Goal: Information Seeking & Learning: Check status

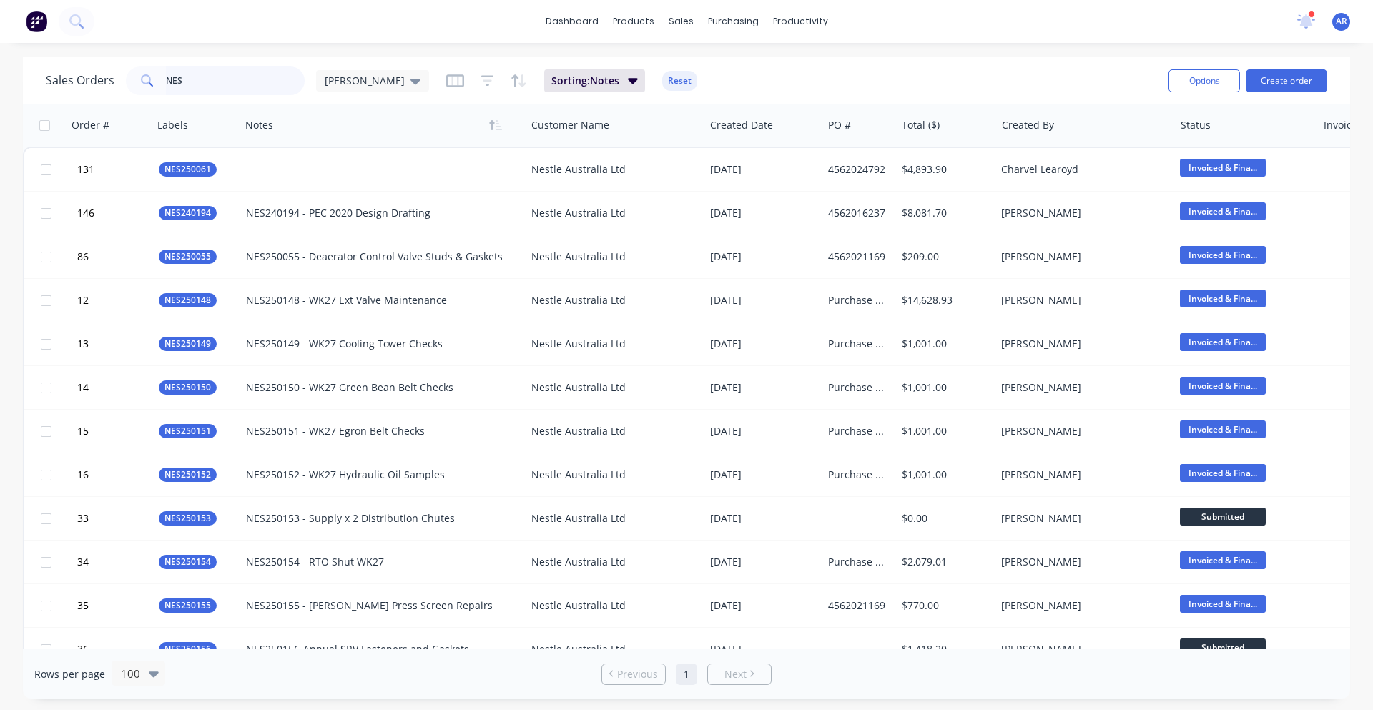
click at [260, 81] on input "NES" at bounding box center [235, 80] width 139 height 29
type input "N"
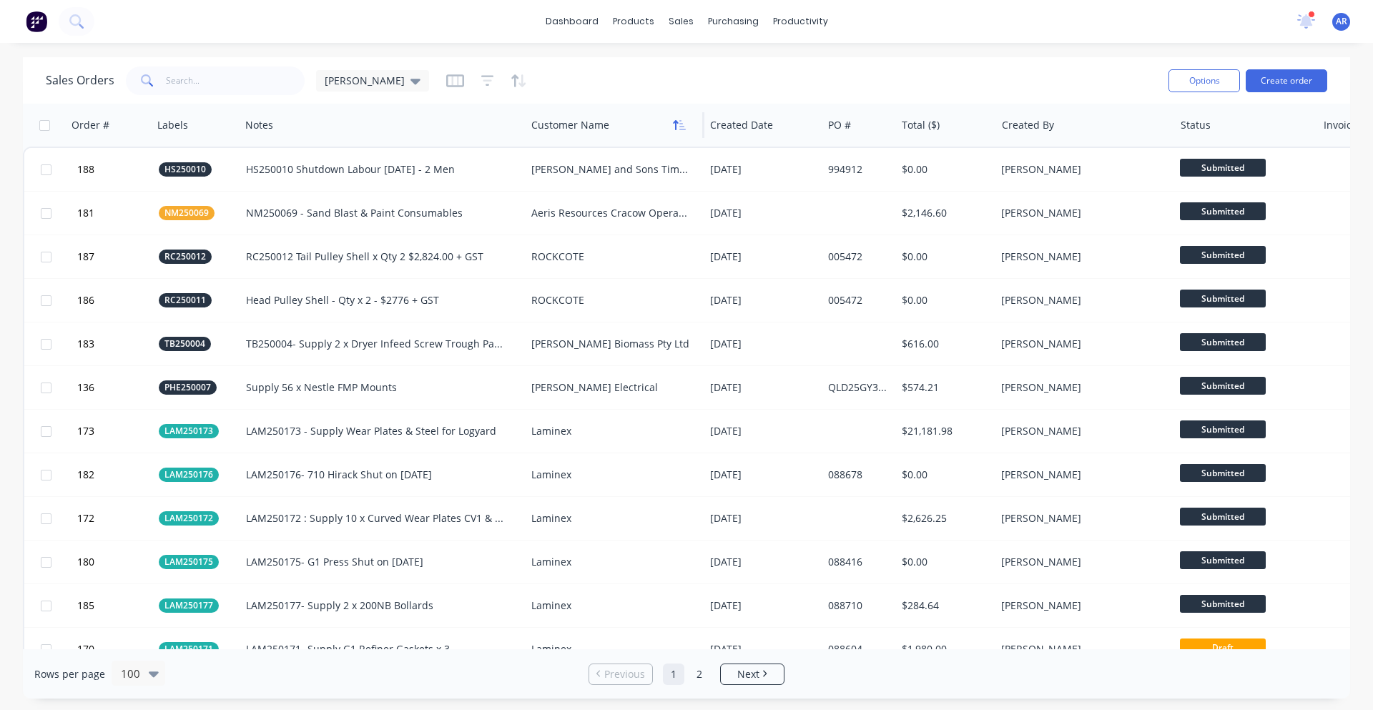
click at [683, 129] on icon "button" at bounding box center [682, 125] width 6 height 10
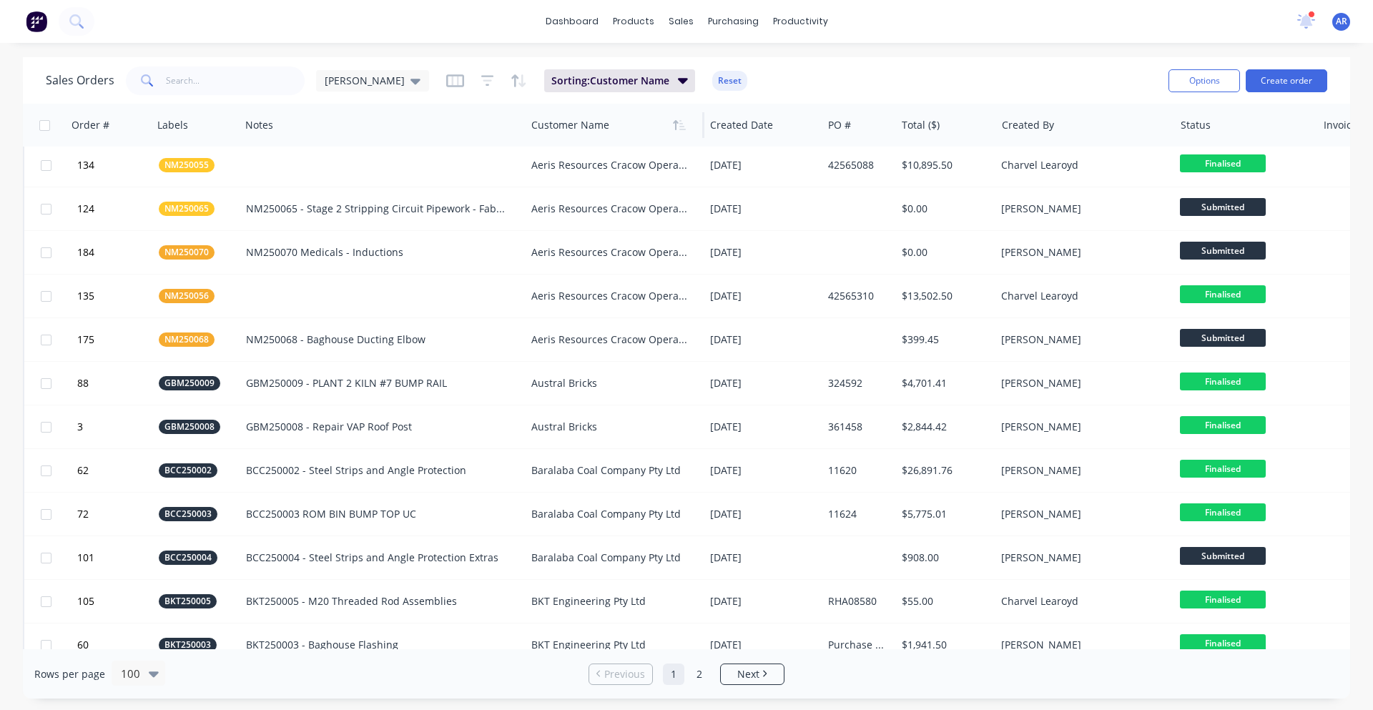
scroll to position [572, 0]
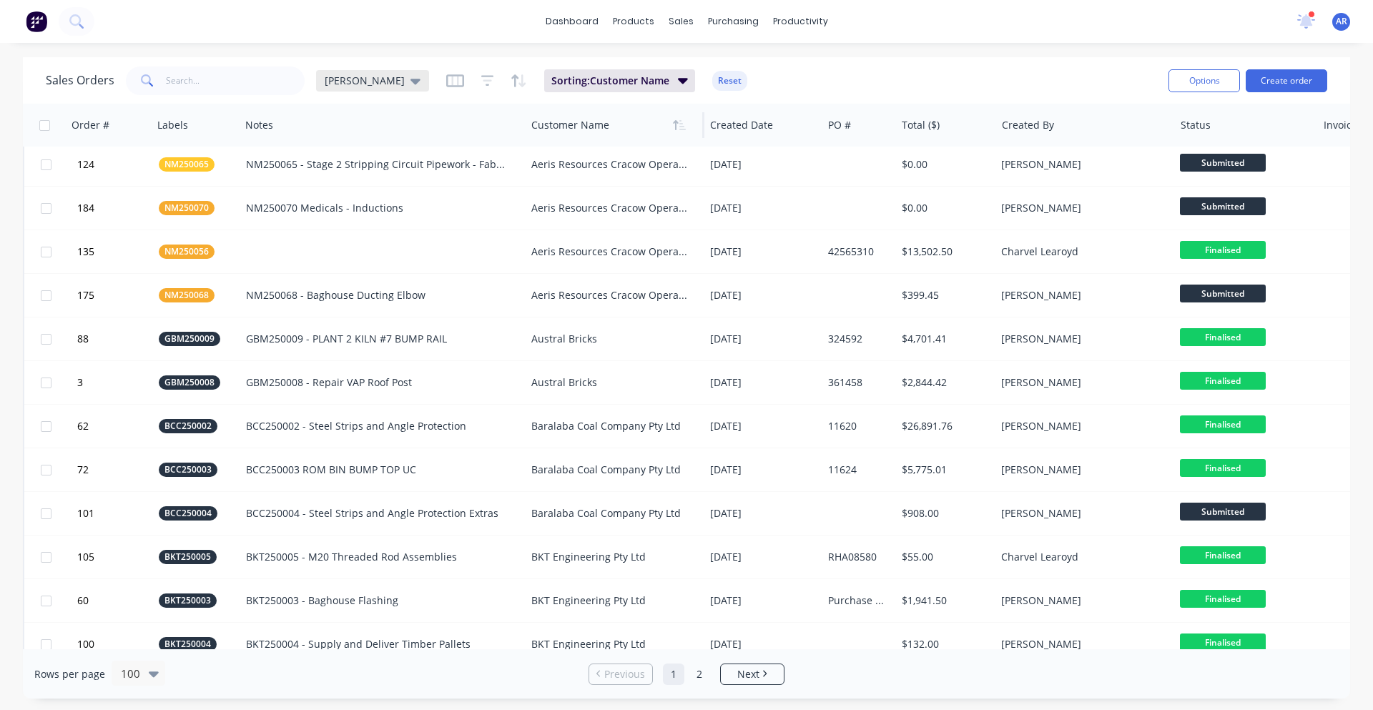
click at [410, 81] on icon at bounding box center [415, 82] width 10 height 6
click at [497, 231] on button "edit" at bounding box center [499, 231] width 19 height 15
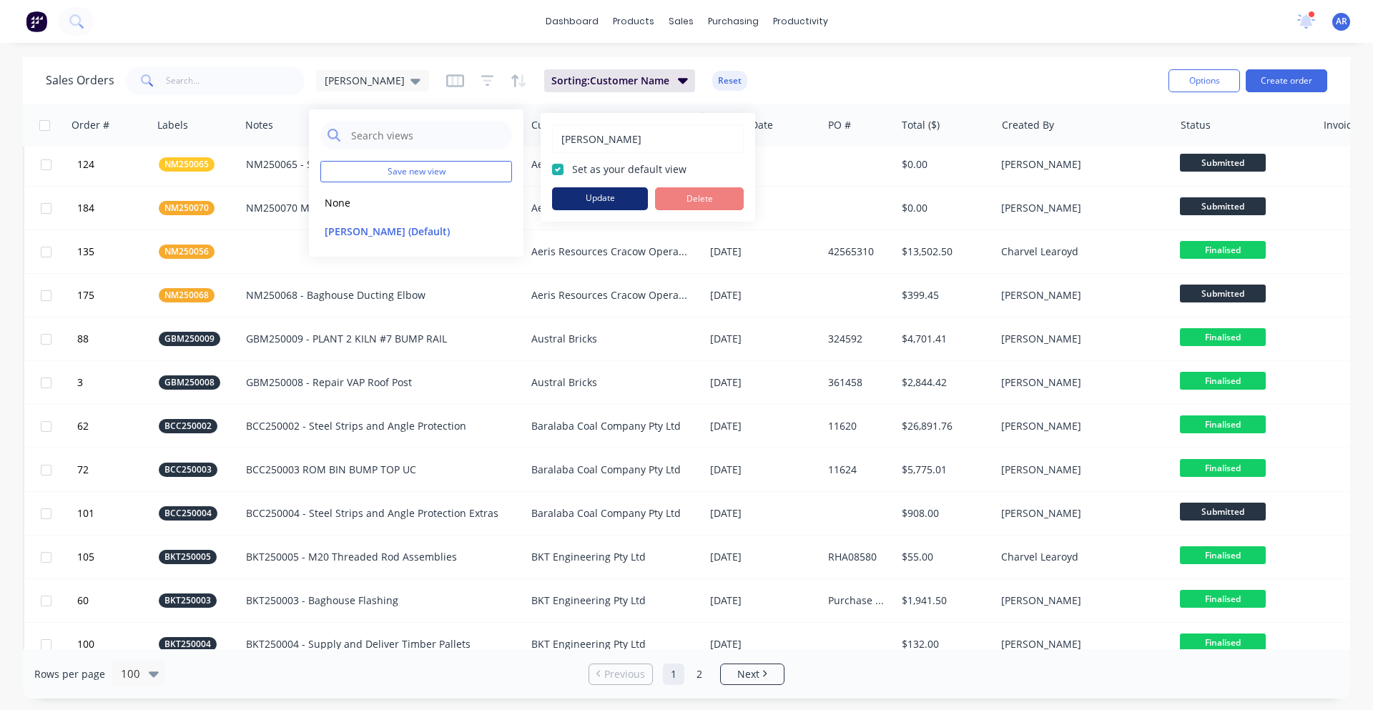
click at [588, 199] on button "Update" at bounding box center [600, 198] width 96 height 23
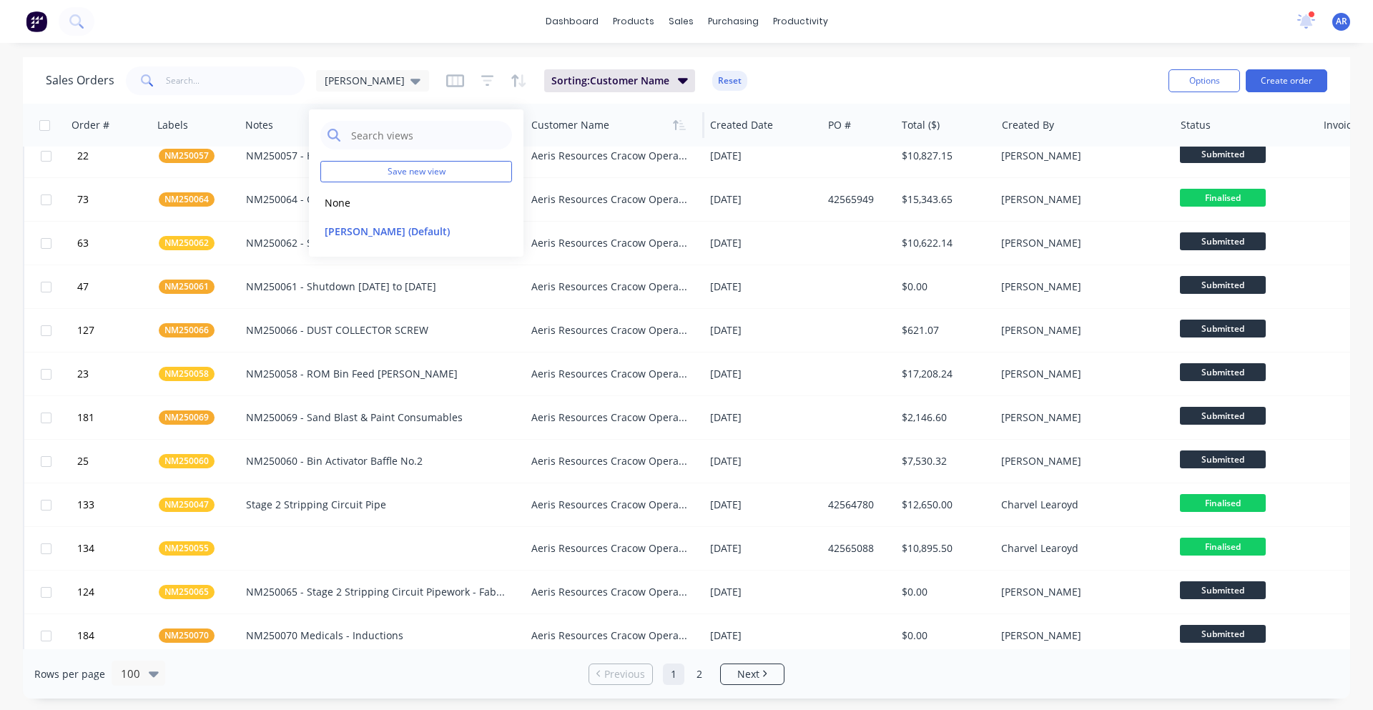
scroll to position [0, 0]
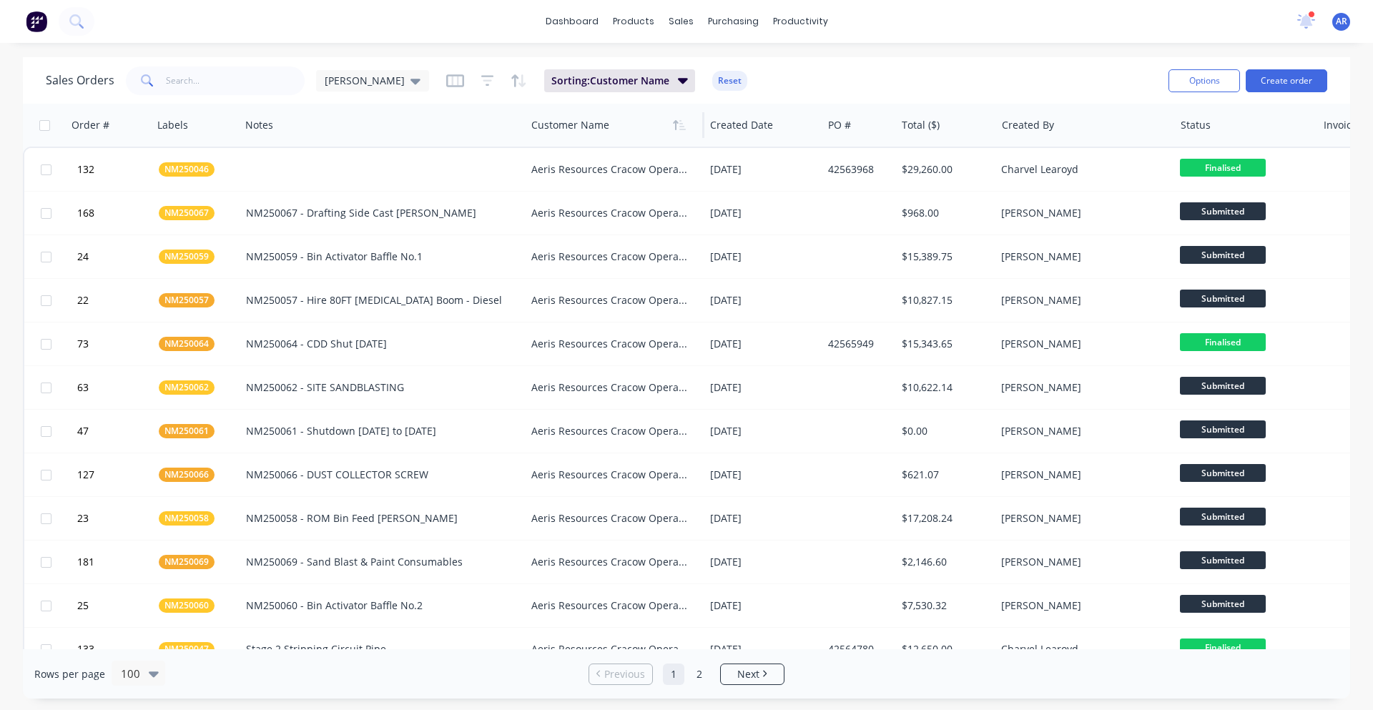
click at [917, 71] on div "Sales Orders Adam Sorting: Customer Name Reset" at bounding box center [601, 80] width 1111 height 35
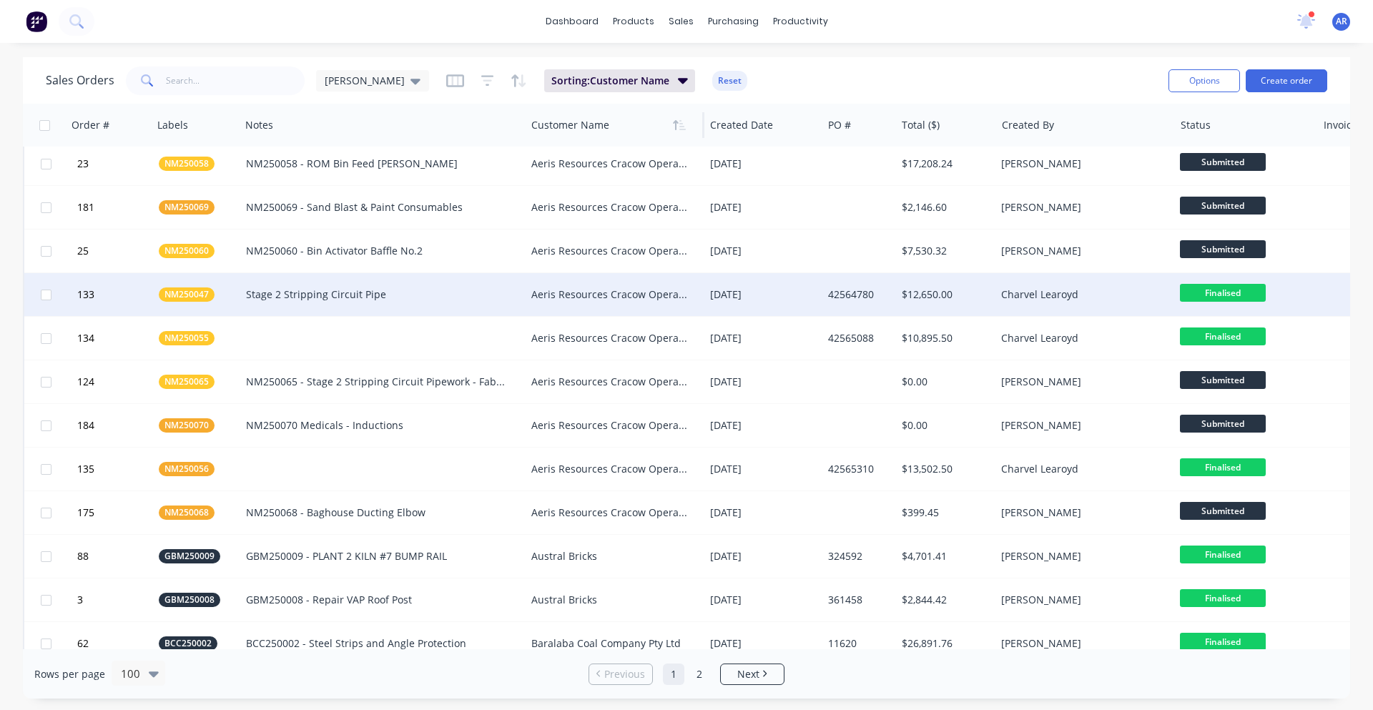
scroll to position [429, 0]
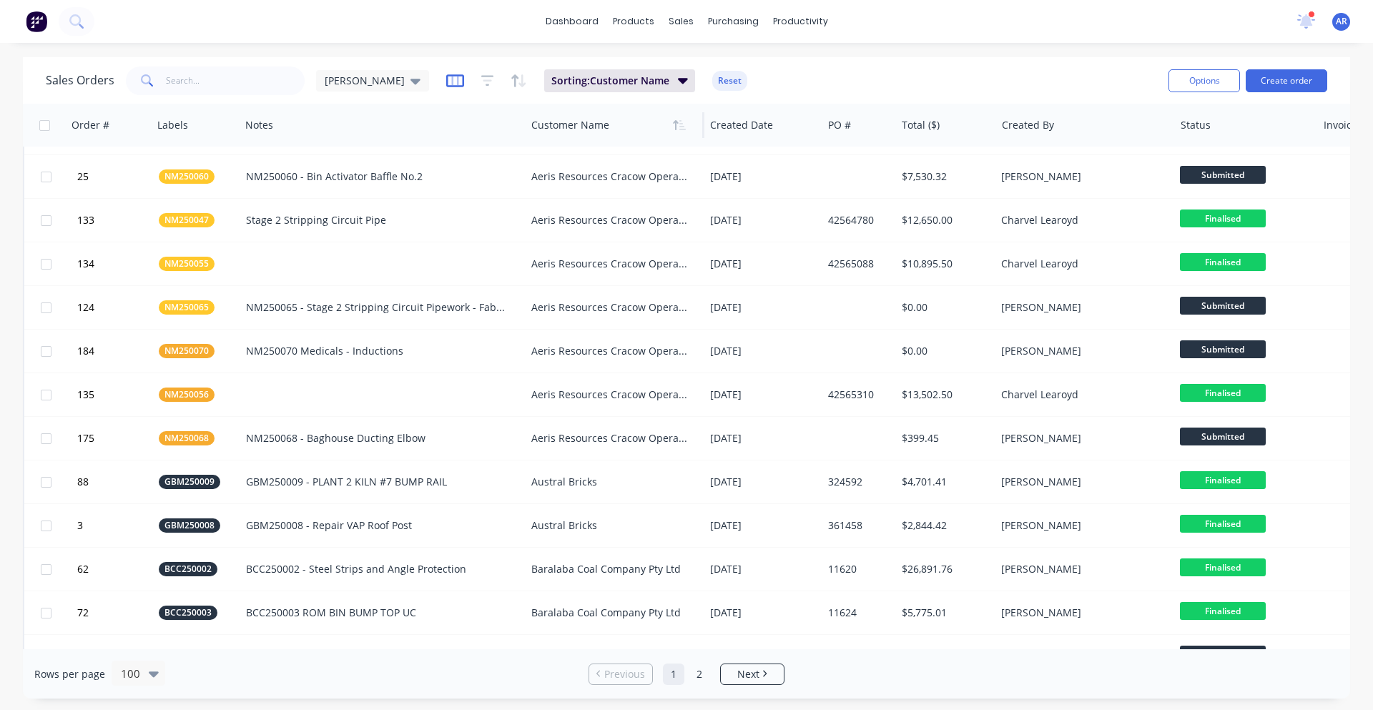
click at [451, 79] on icon "button" at bounding box center [454, 80] width 7 height 9
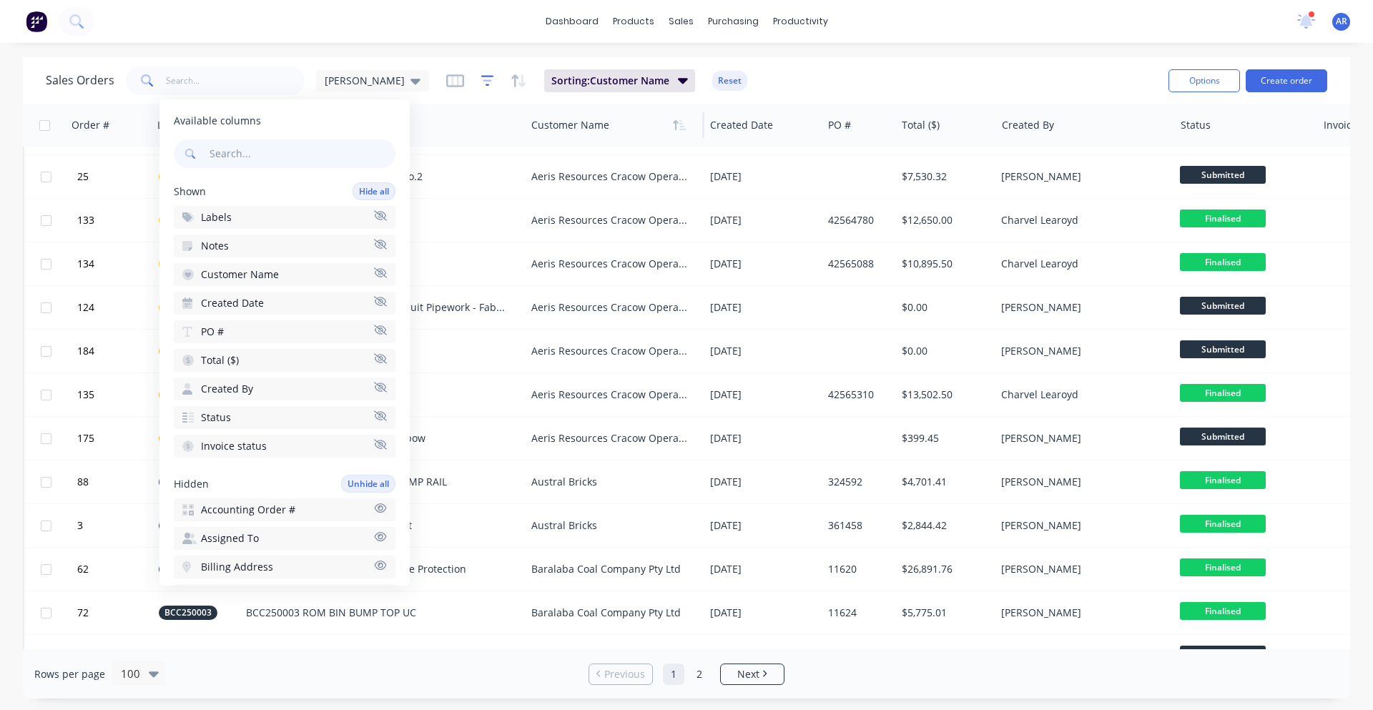
click at [483, 80] on icon "button" at bounding box center [487, 80] width 9 height 2
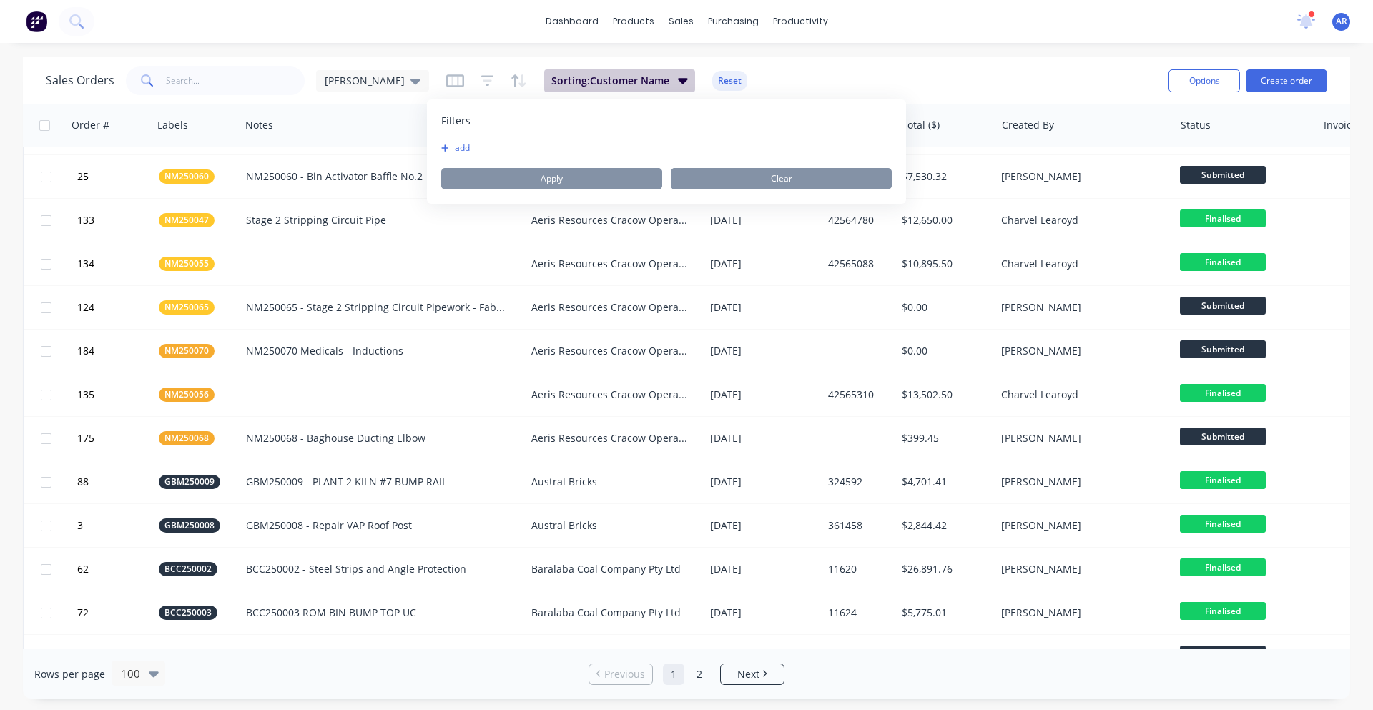
click at [597, 74] on span "Sorting: Customer Name" at bounding box center [610, 81] width 118 height 14
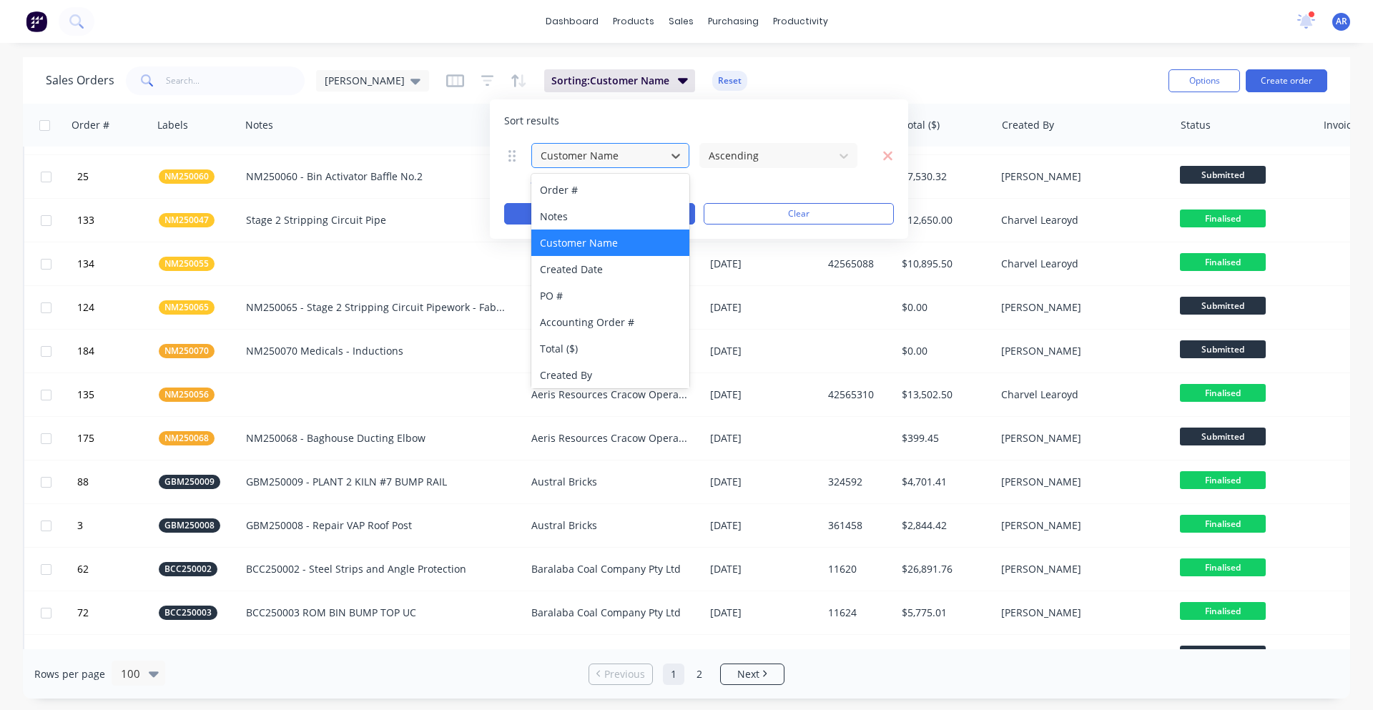
click at [601, 154] on div at bounding box center [598, 156] width 119 height 18
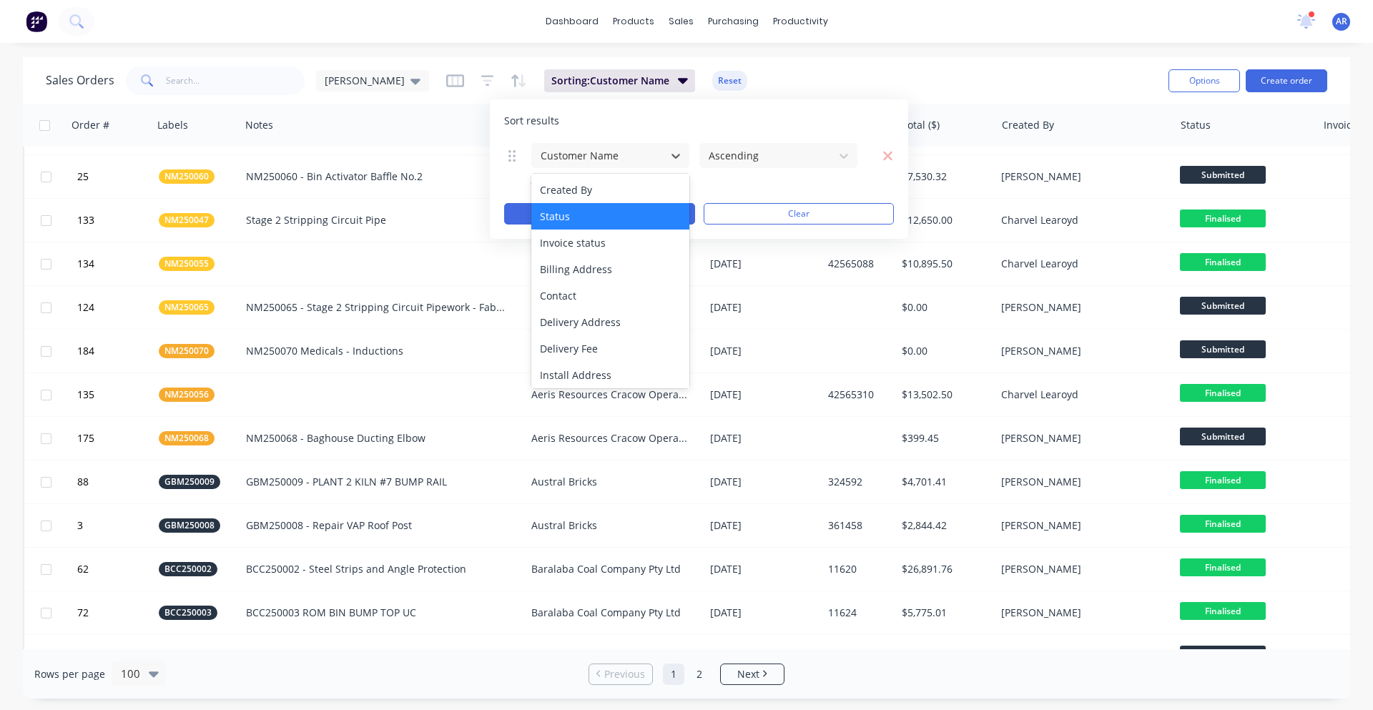
click at [633, 211] on div "Status" at bounding box center [610, 216] width 158 height 26
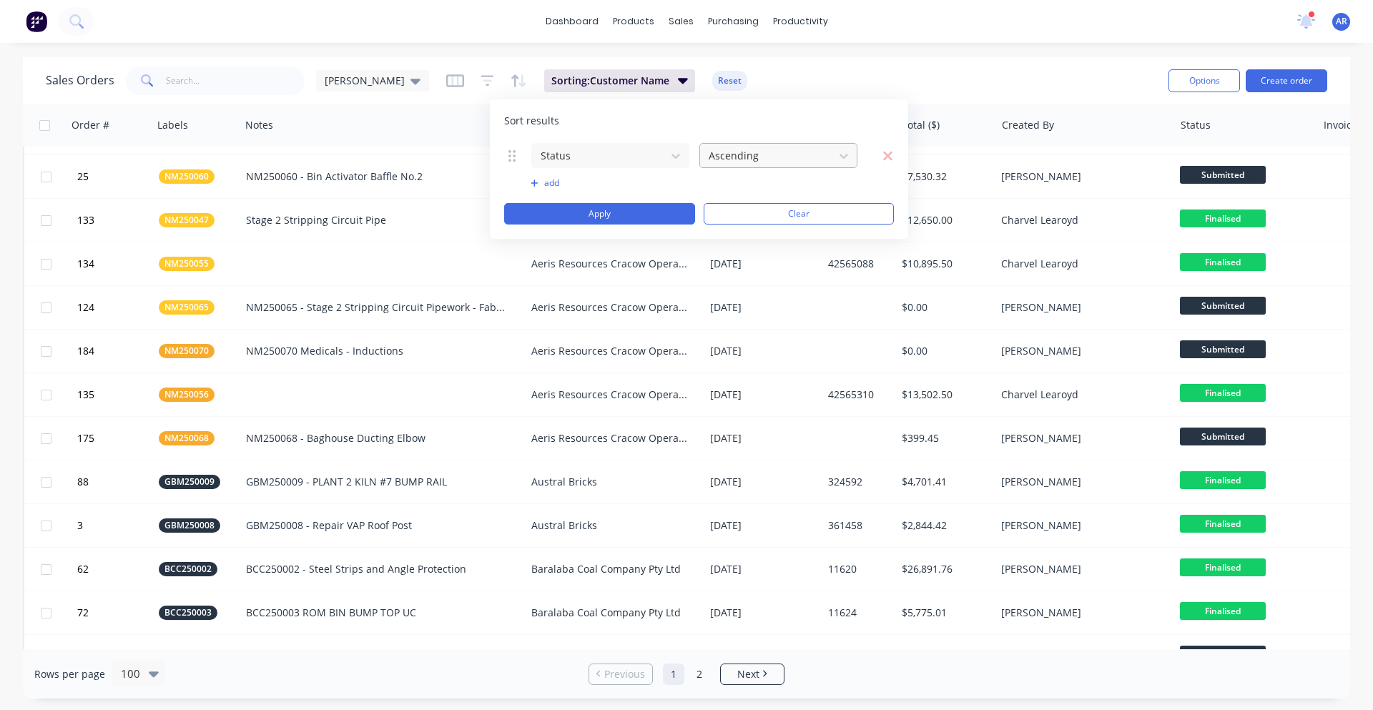
click at [756, 160] on div at bounding box center [766, 156] width 119 height 18
click at [774, 119] on div "Sort results" at bounding box center [699, 121] width 390 height 14
click at [768, 64] on div "Purchase Orders" at bounding box center [779, 68] width 76 height 13
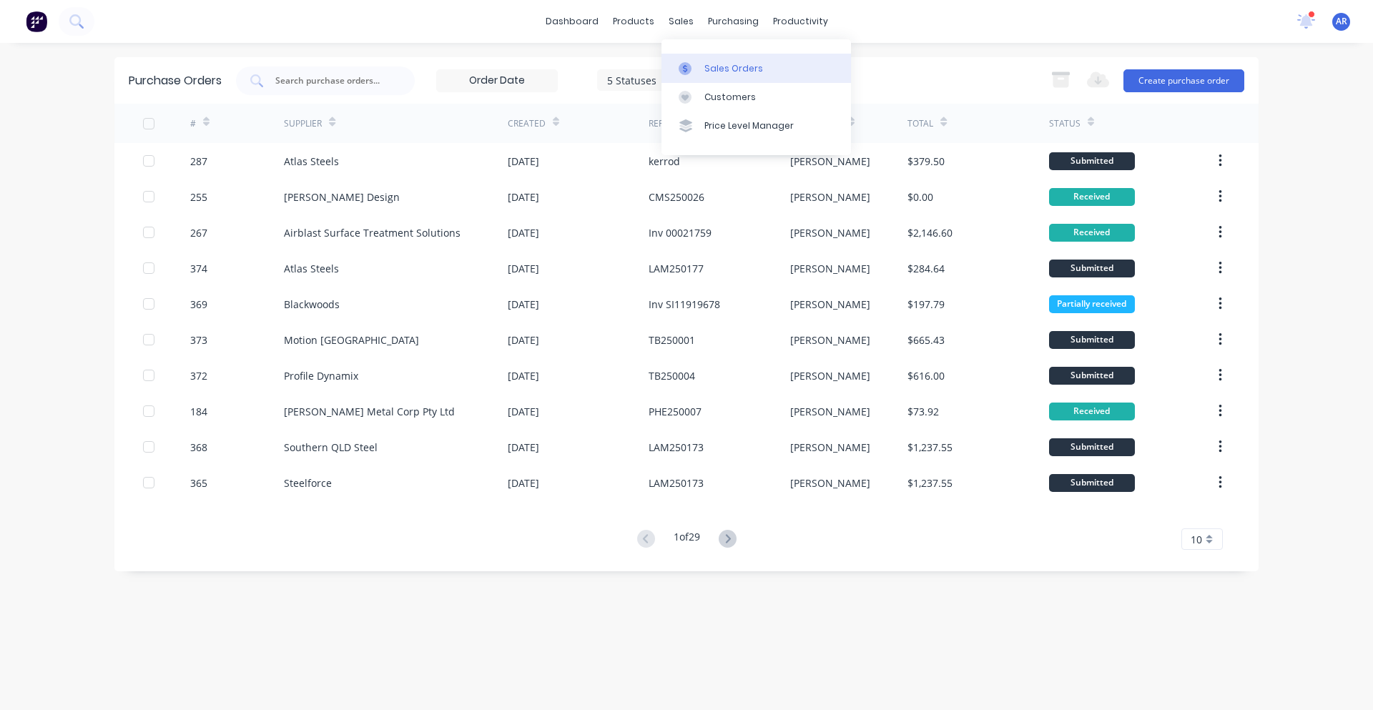
click at [693, 56] on link "Sales Orders" at bounding box center [755, 68] width 189 height 29
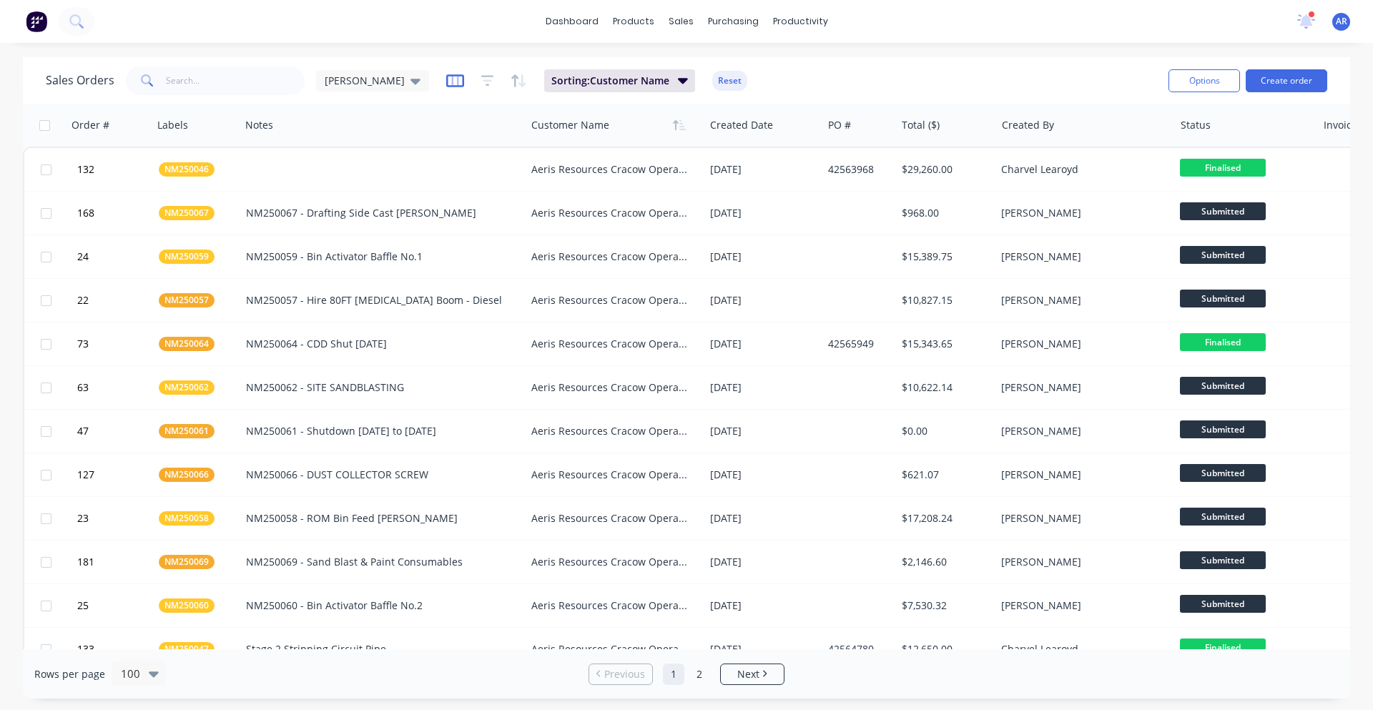
click at [451, 84] on icon "button" at bounding box center [454, 80] width 7 height 9
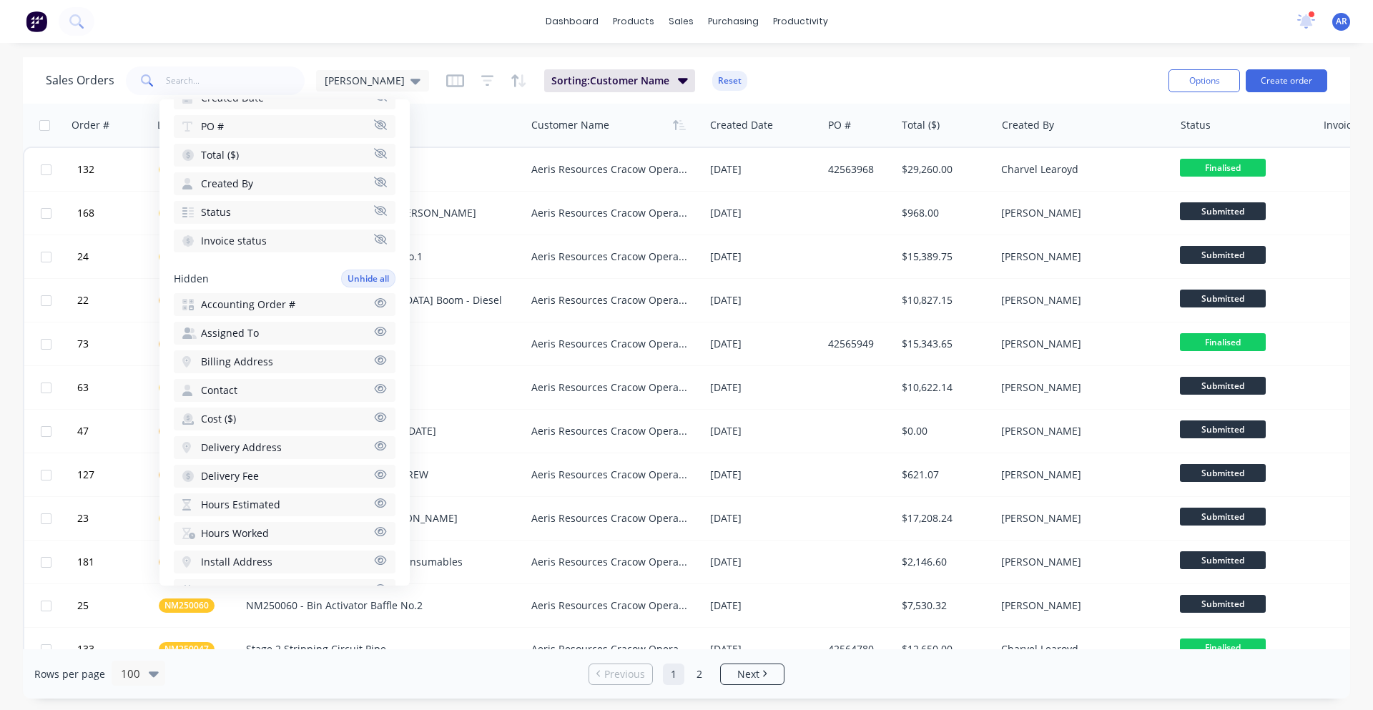
scroll to position [214, 0]
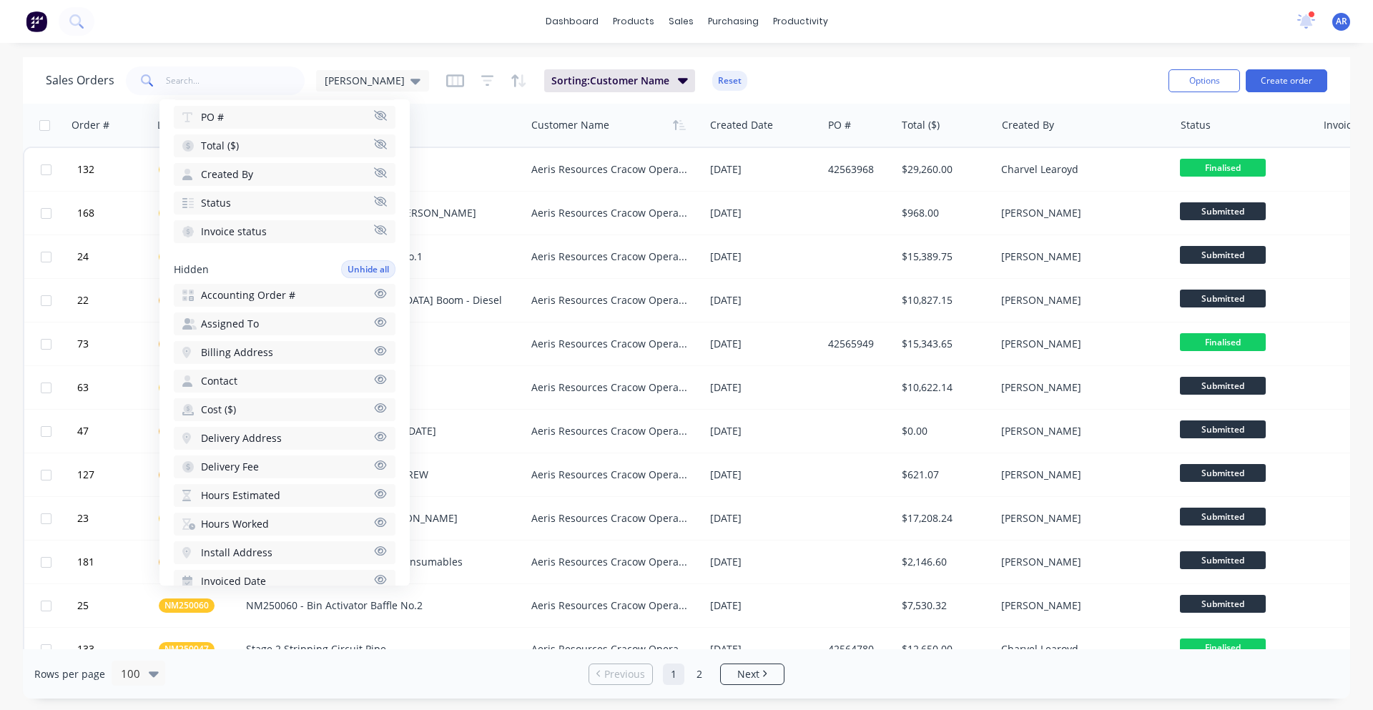
click at [446, 82] on div "Sorting: Customer Name Reset" at bounding box center [596, 80] width 301 height 23
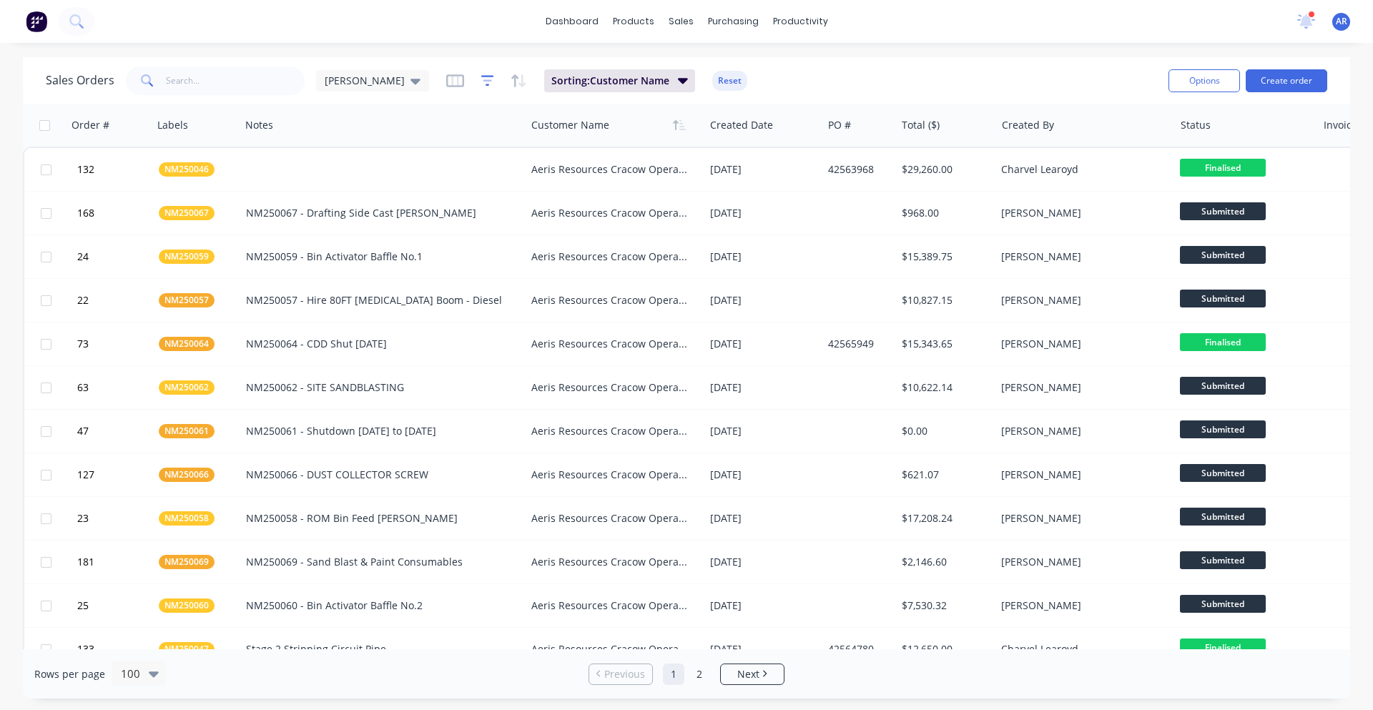
click at [483, 81] on icon "button" at bounding box center [487, 80] width 9 height 2
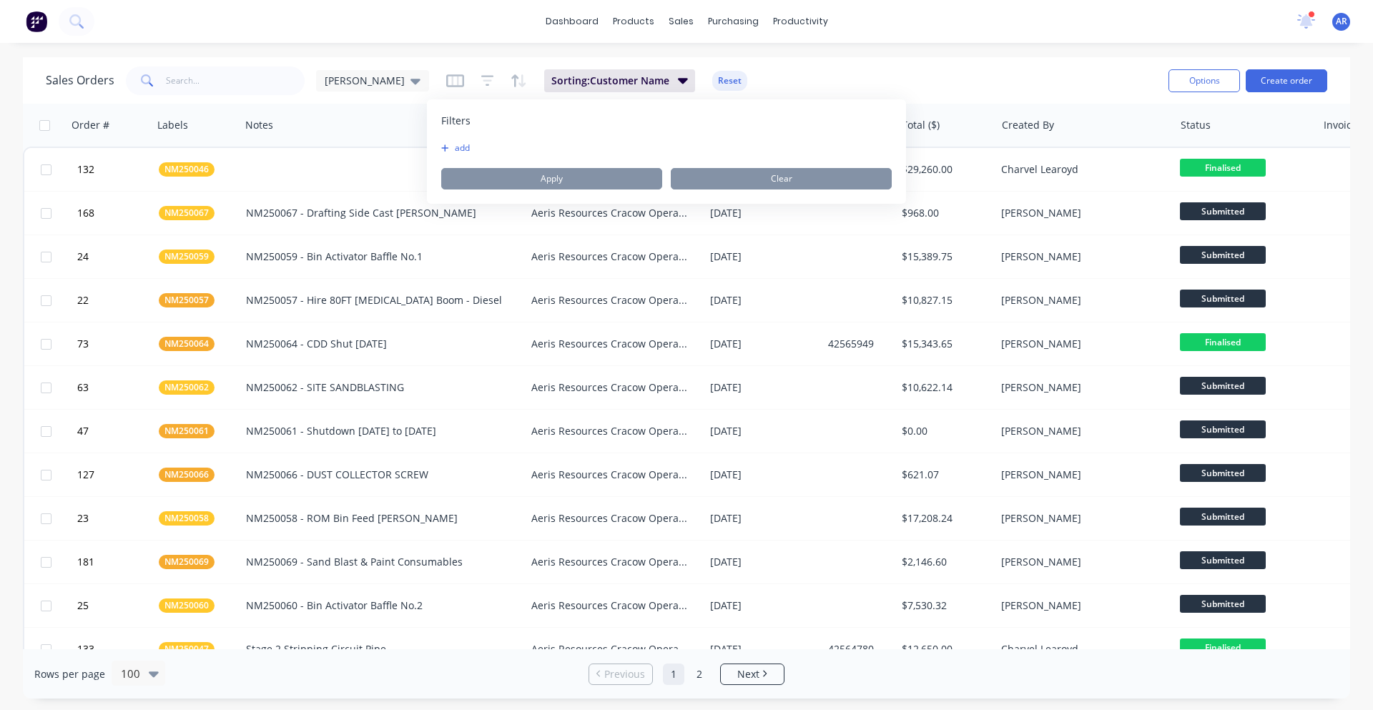
click at [465, 149] on button "add" at bounding box center [459, 147] width 36 height 11
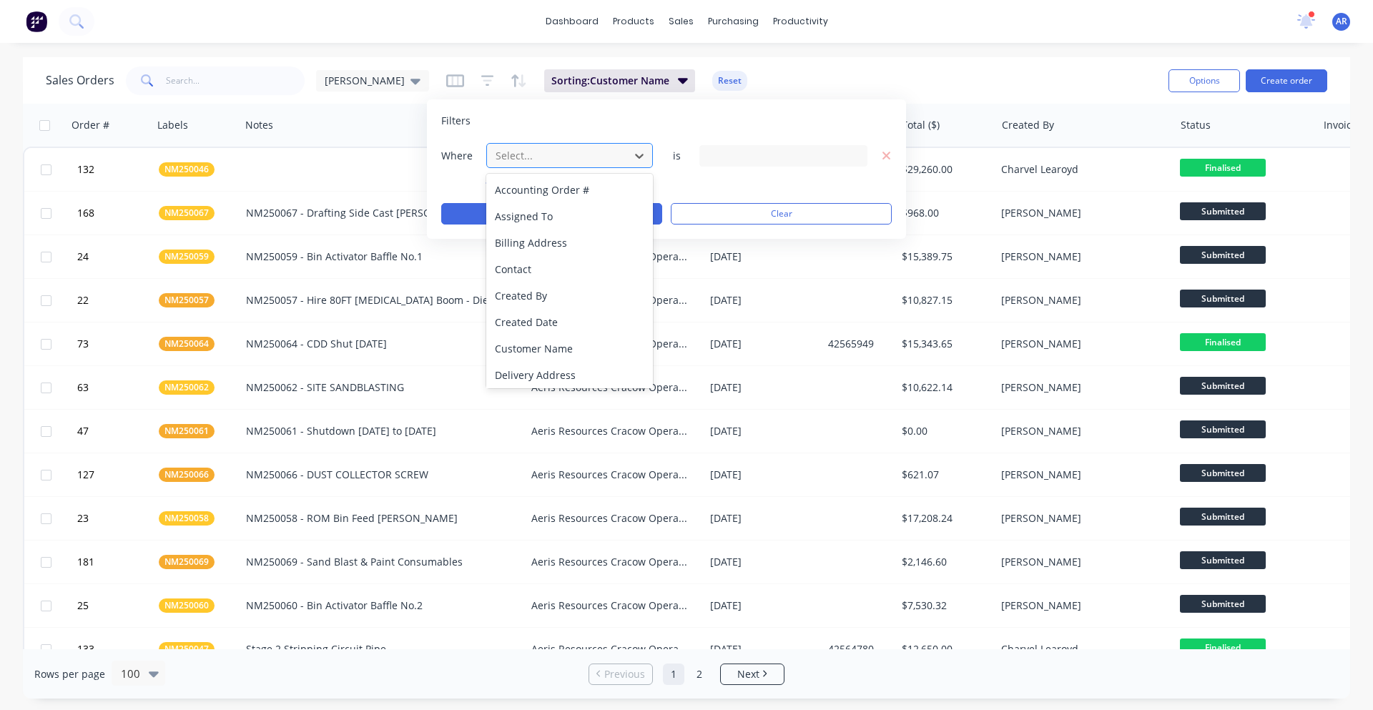
click at [520, 159] on div at bounding box center [558, 156] width 128 height 18
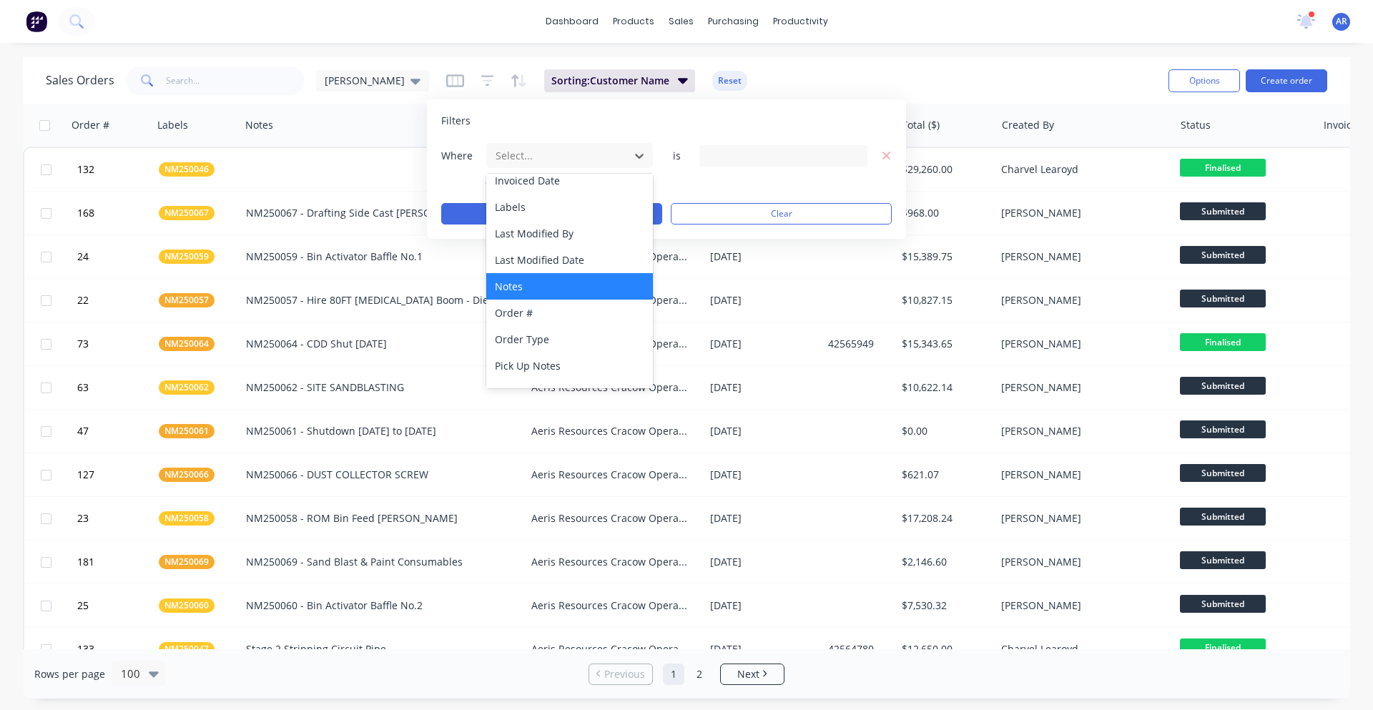
scroll to position [347, 0]
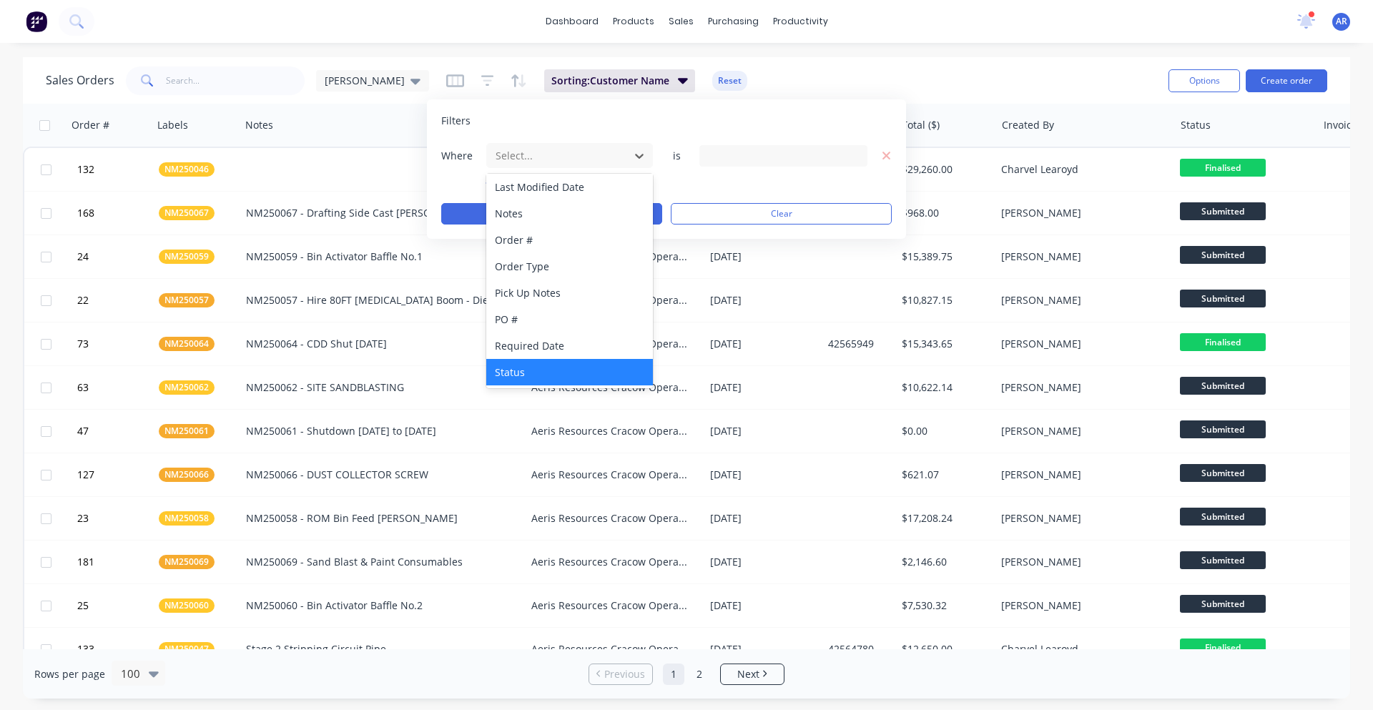
click at [526, 362] on div "Status" at bounding box center [569, 372] width 167 height 26
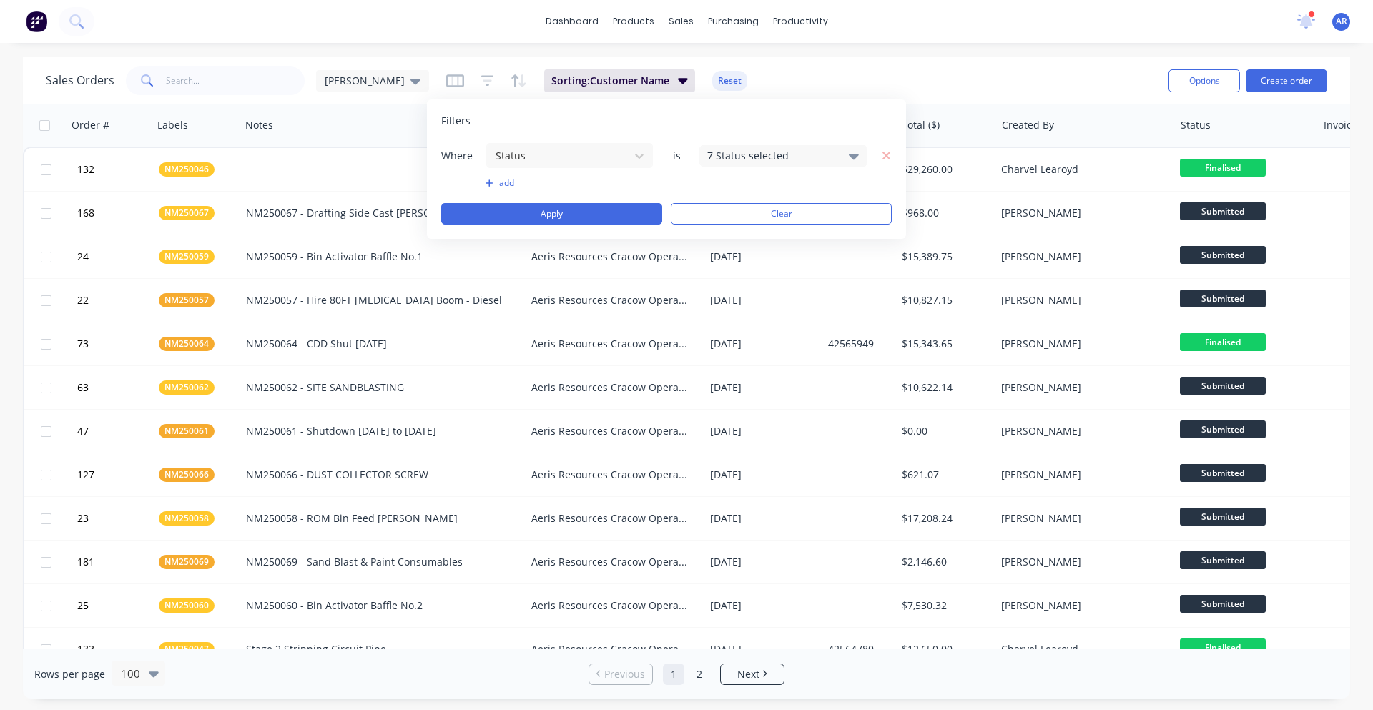
click at [851, 153] on icon at bounding box center [854, 156] width 10 height 16
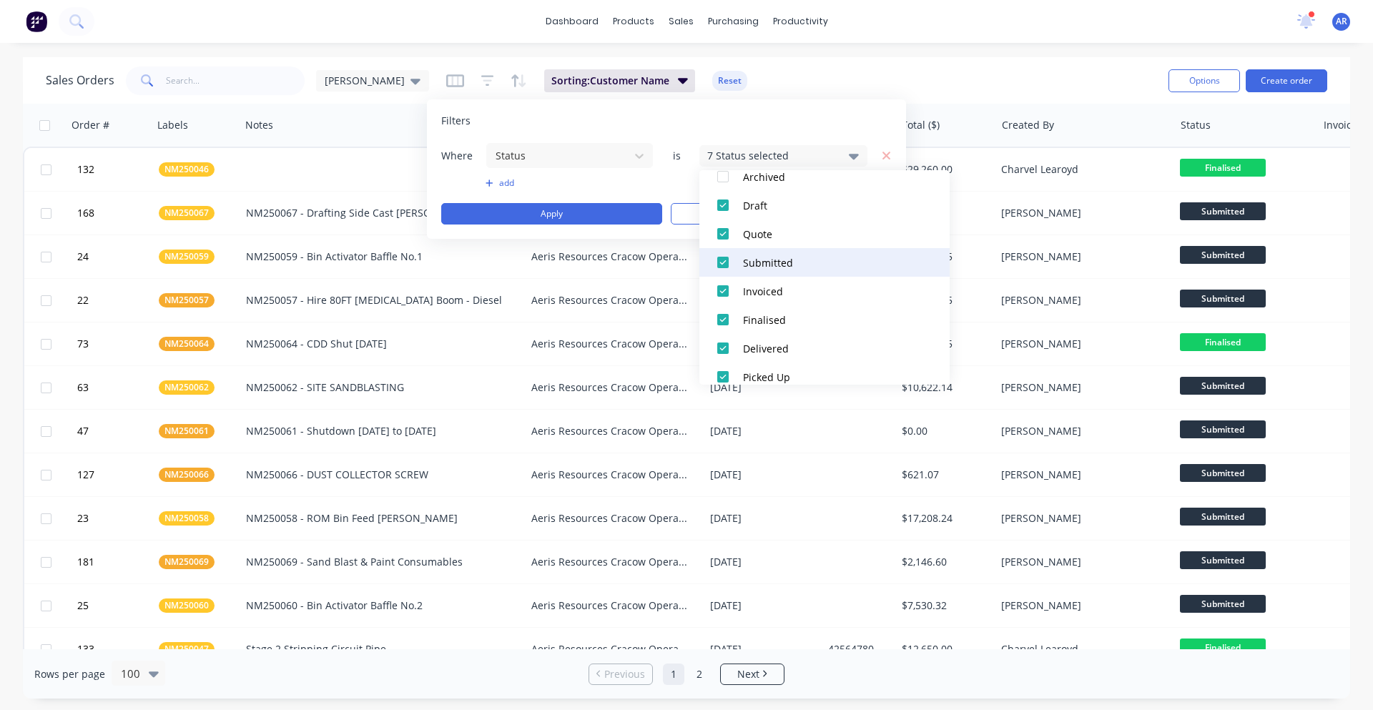
scroll to position [100, 0]
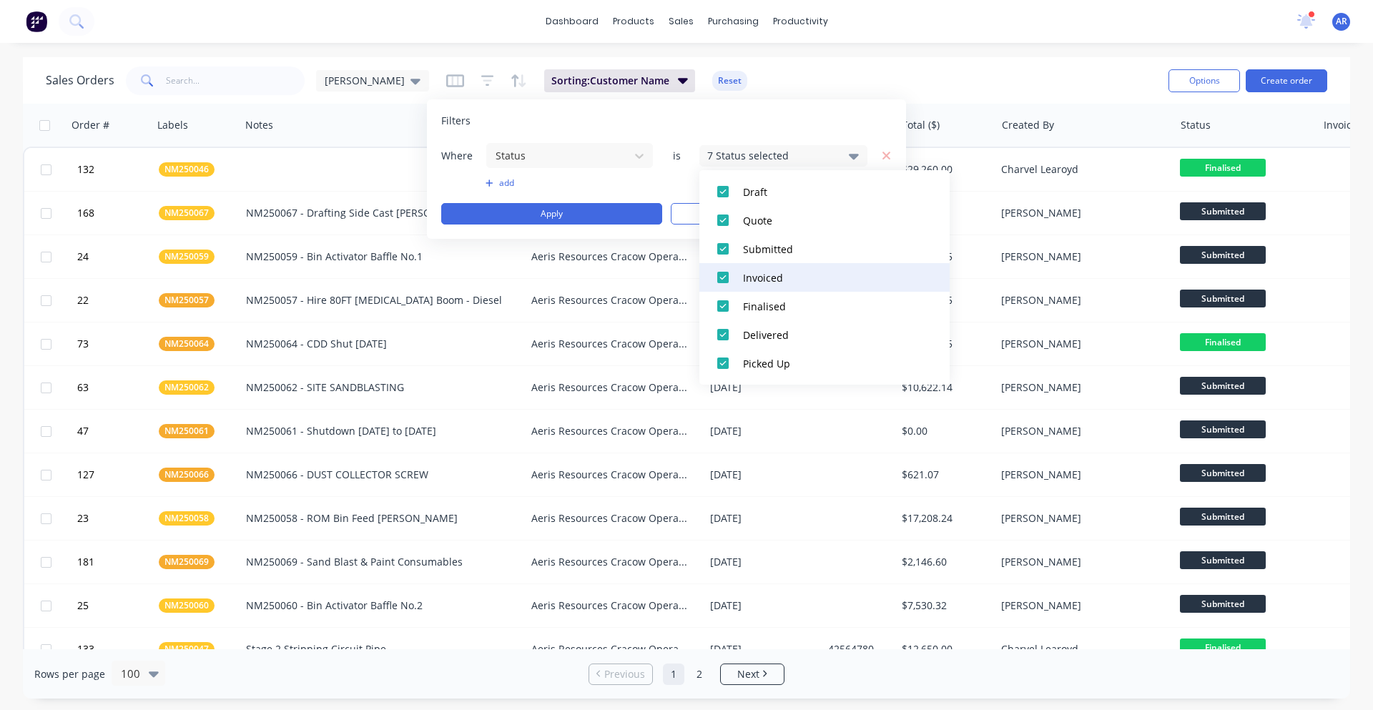
click at [721, 285] on div at bounding box center [722, 277] width 29 height 29
click at [721, 305] on div at bounding box center [722, 306] width 29 height 29
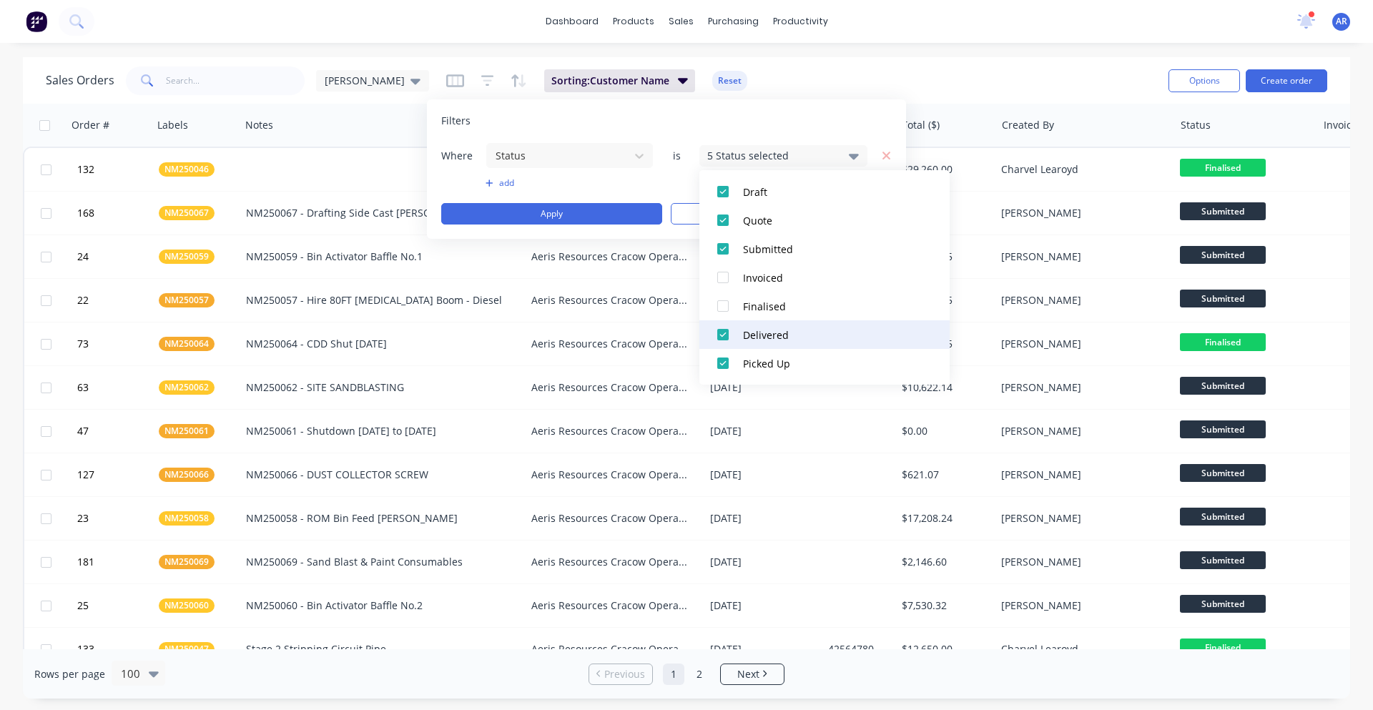
click at [724, 339] on div at bounding box center [722, 334] width 29 height 29
click at [722, 362] on div at bounding box center [722, 363] width 29 height 29
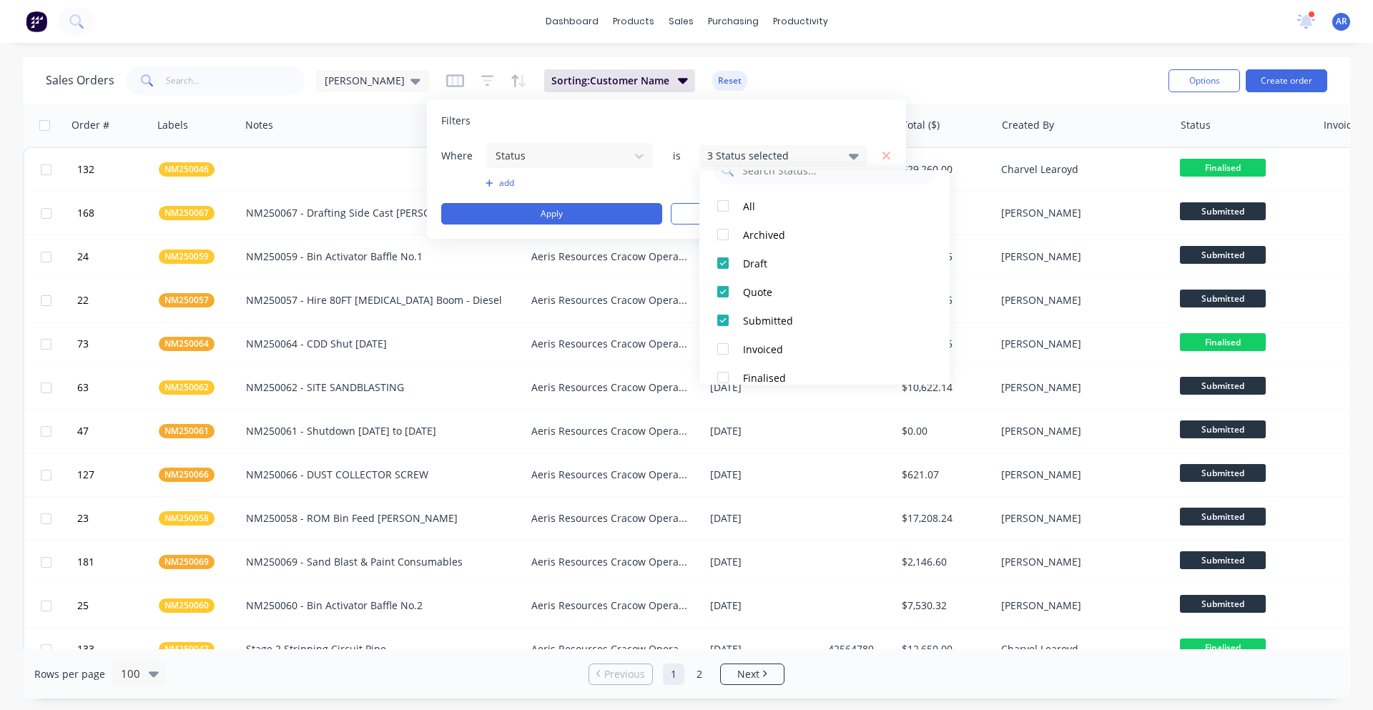
click at [776, 119] on div "Filters" at bounding box center [666, 121] width 450 height 14
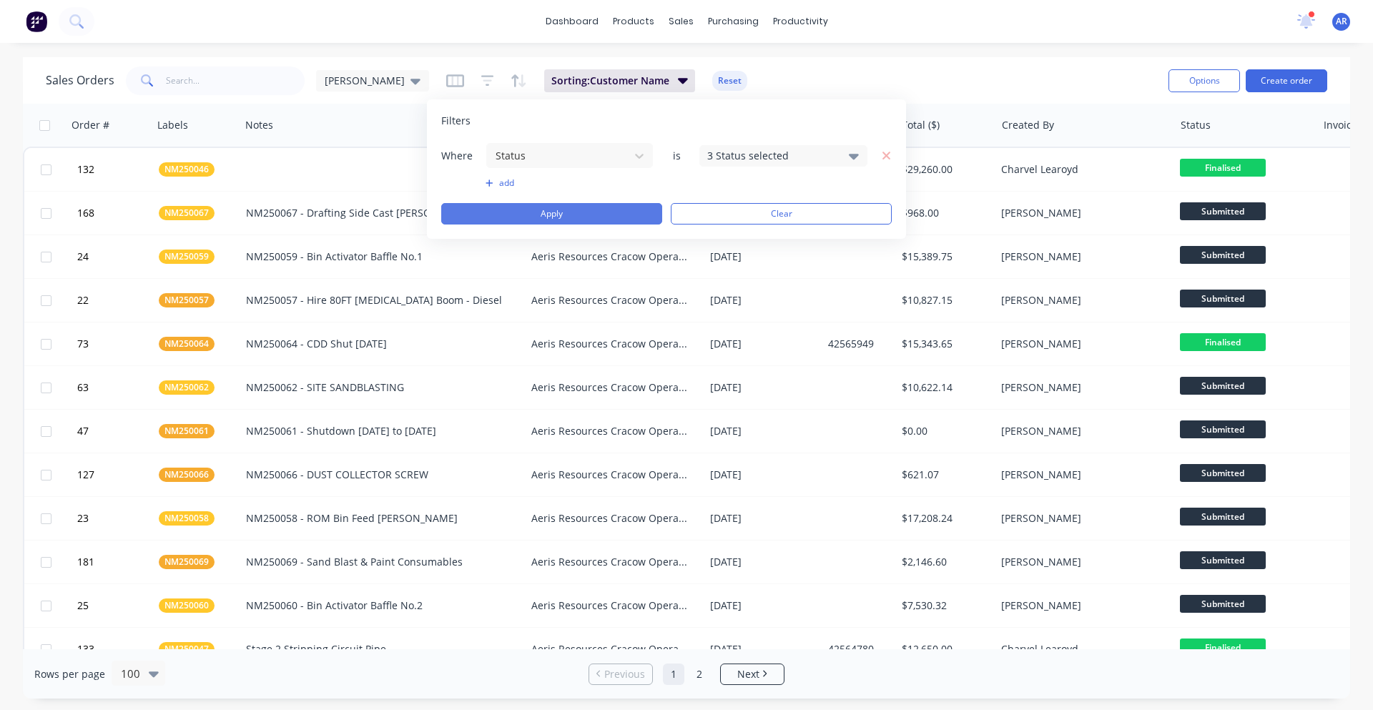
click at [603, 207] on button "Apply" at bounding box center [551, 213] width 221 height 21
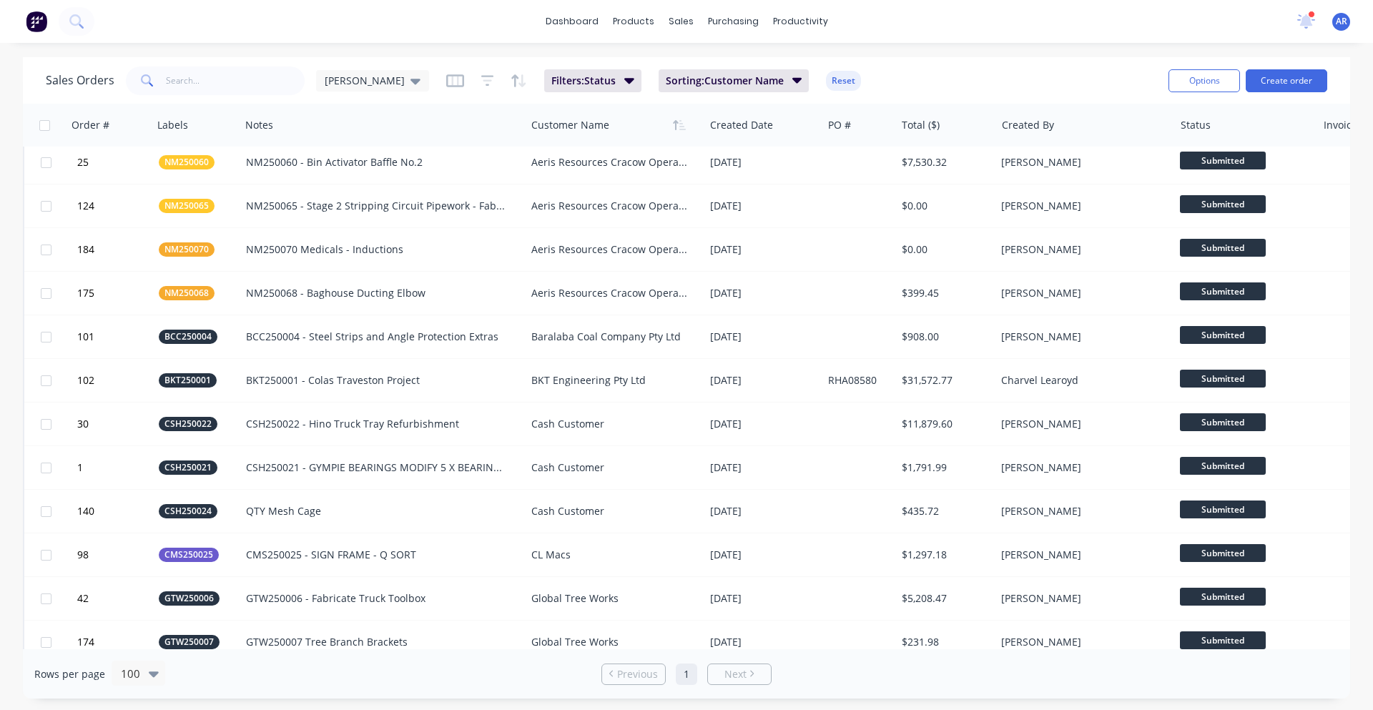
scroll to position [286, 0]
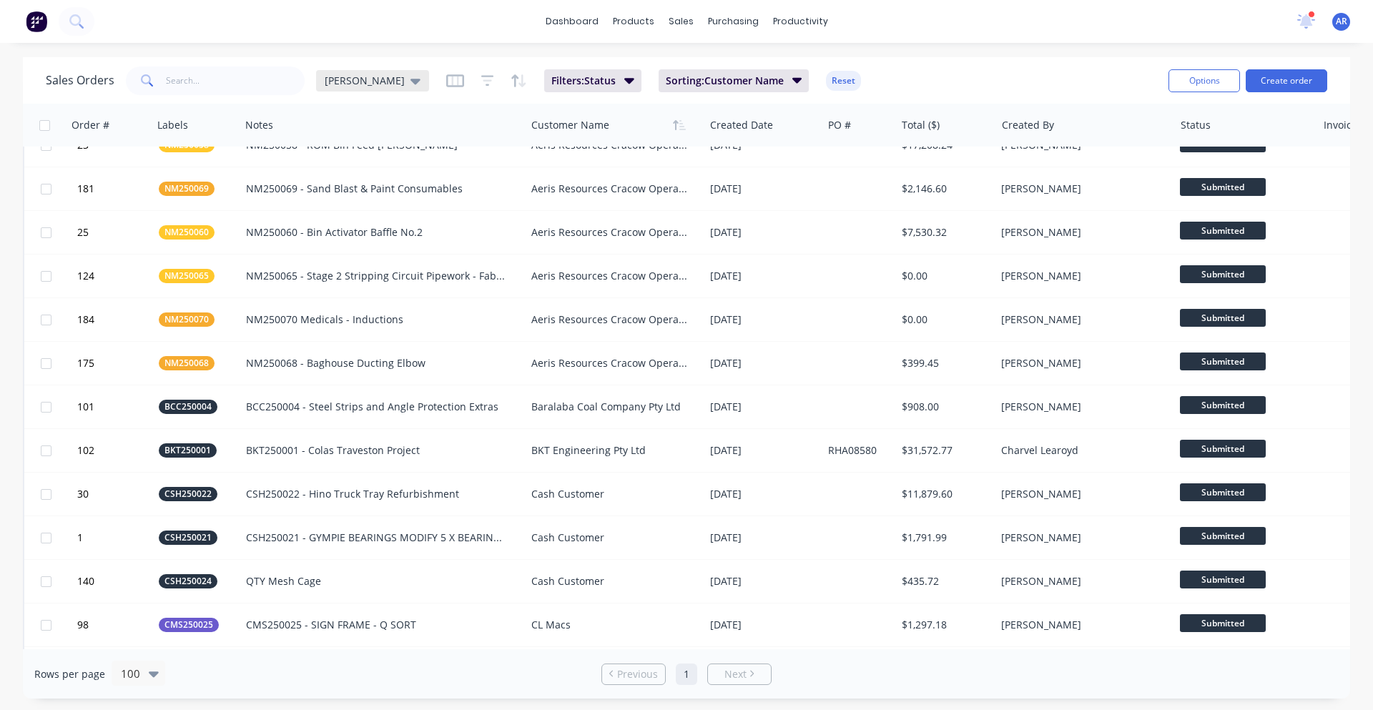
click at [410, 84] on icon at bounding box center [415, 81] width 10 height 16
click at [498, 232] on button "edit" at bounding box center [499, 231] width 19 height 15
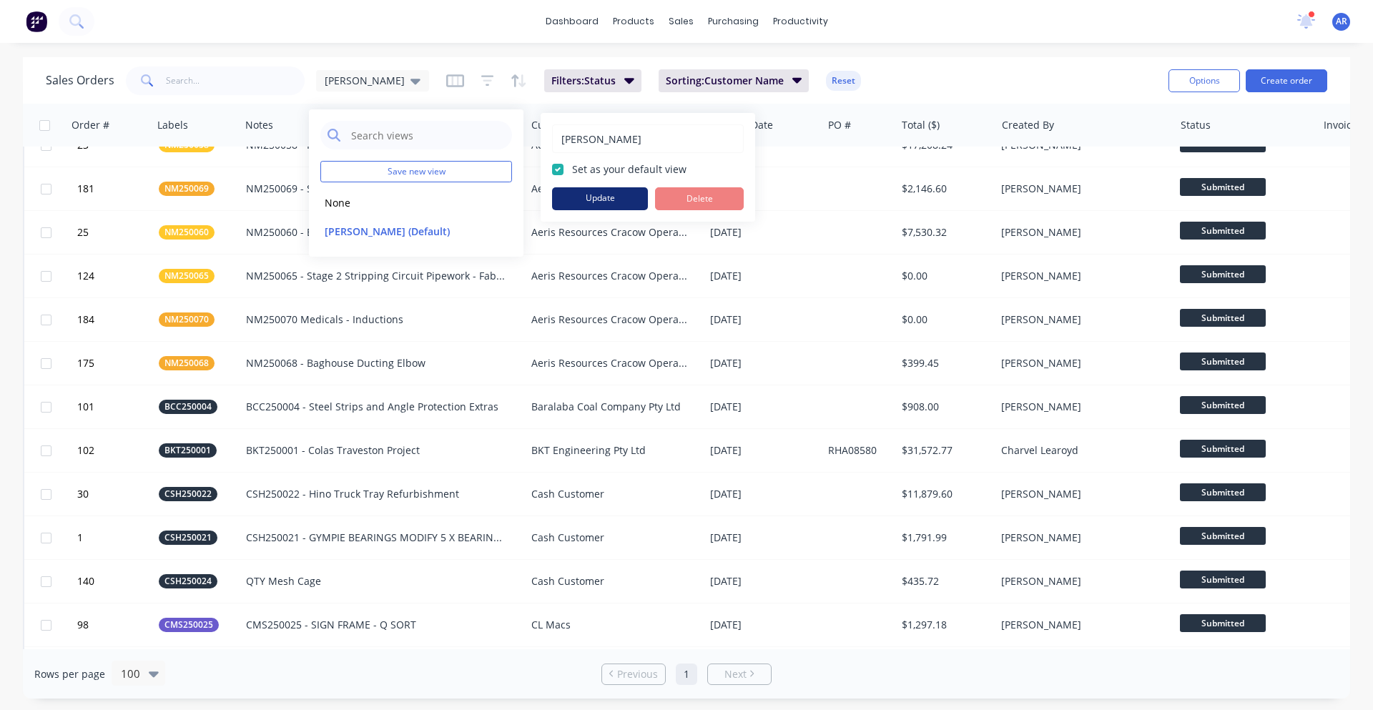
click at [633, 198] on button "Update" at bounding box center [600, 198] width 96 height 23
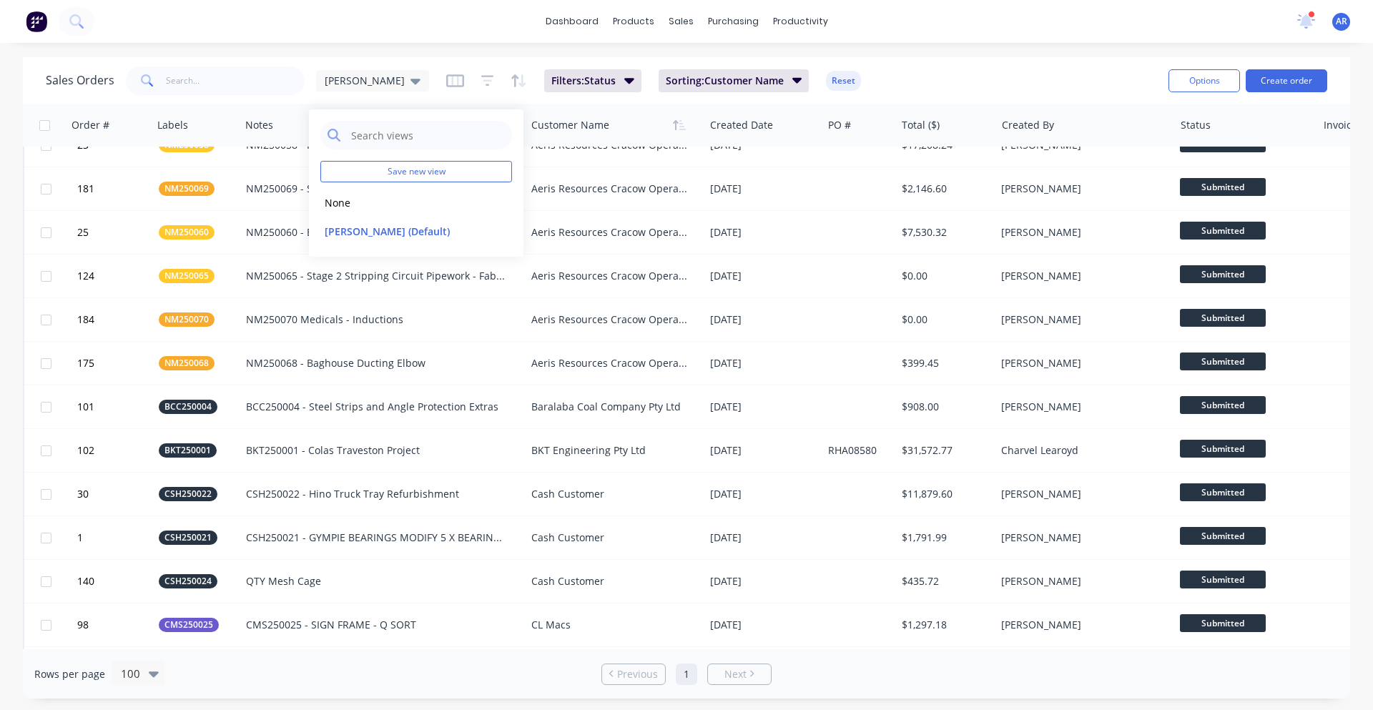
click at [845, 91] on div "Sales Orders Adam Filters: Status Sorting: Customer Name Reset" at bounding box center [601, 80] width 1111 height 35
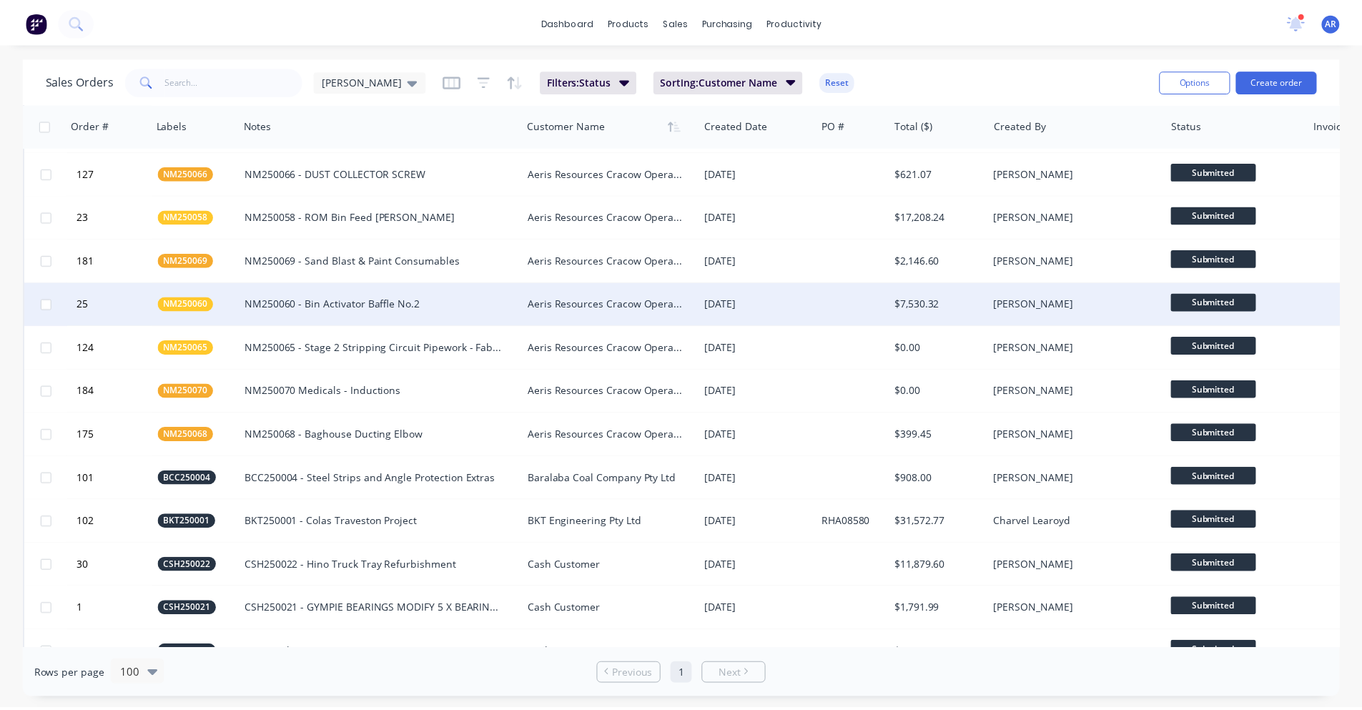
scroll to position [0, 0]
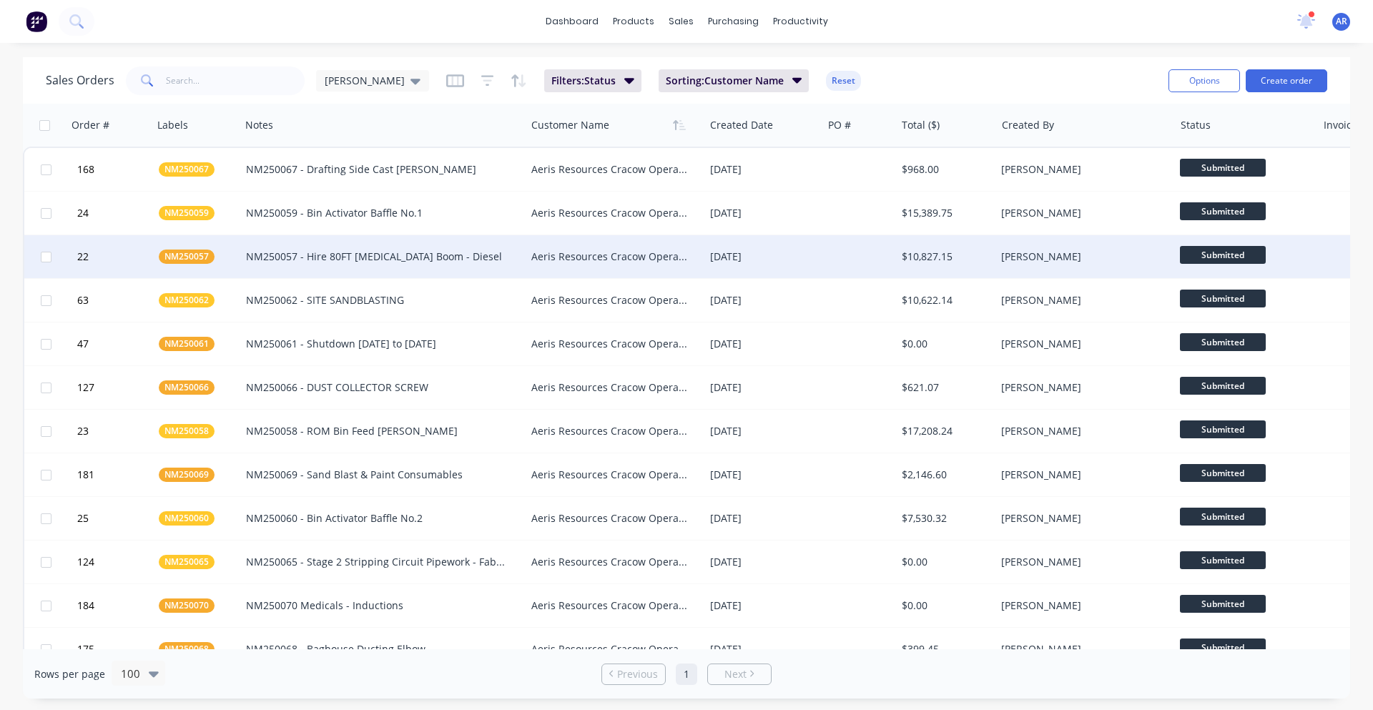
click at [300, 256] on div "NM250057 - Hire 80FT Knuckle Boom - Diesel" at bounding box center [376, 257] width 260 height 14
click at [588, 253] on div "Aeris Resources Cracow Operations" at bounding box center [610, 257] width 159 height 14
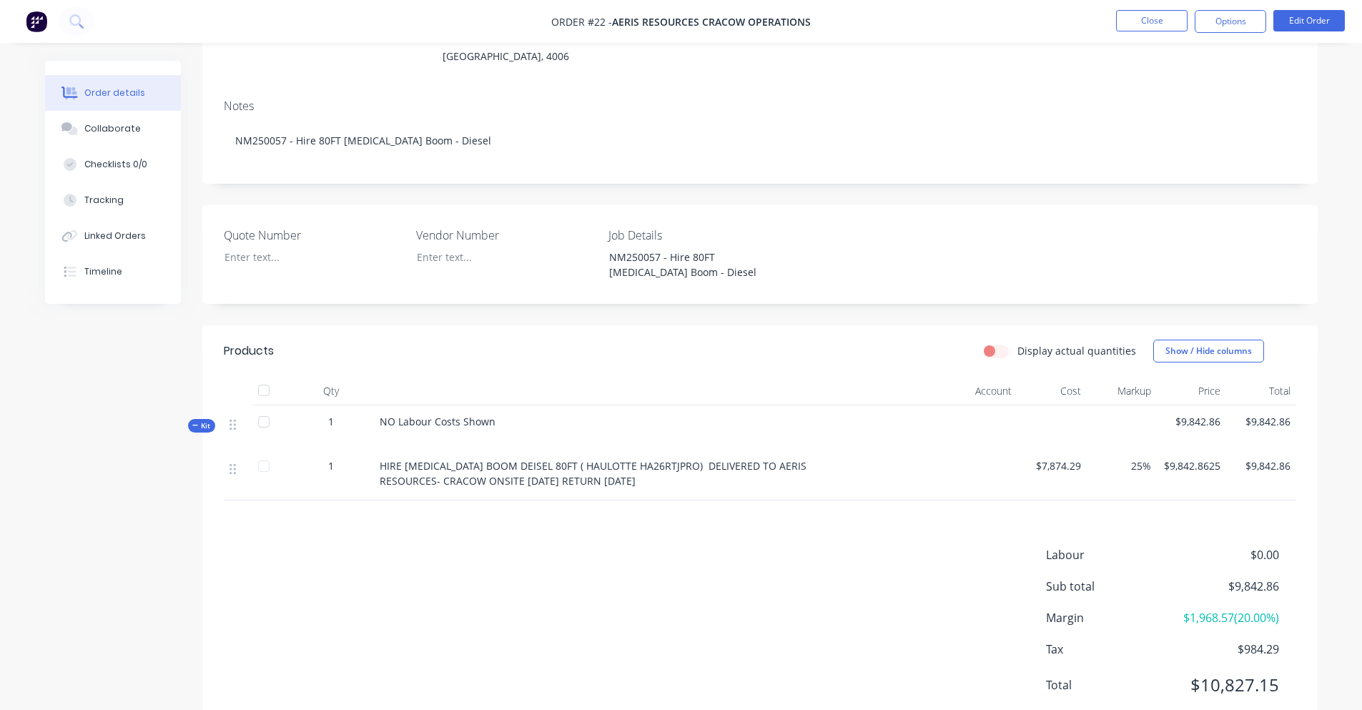
scroll to position [237, 0]
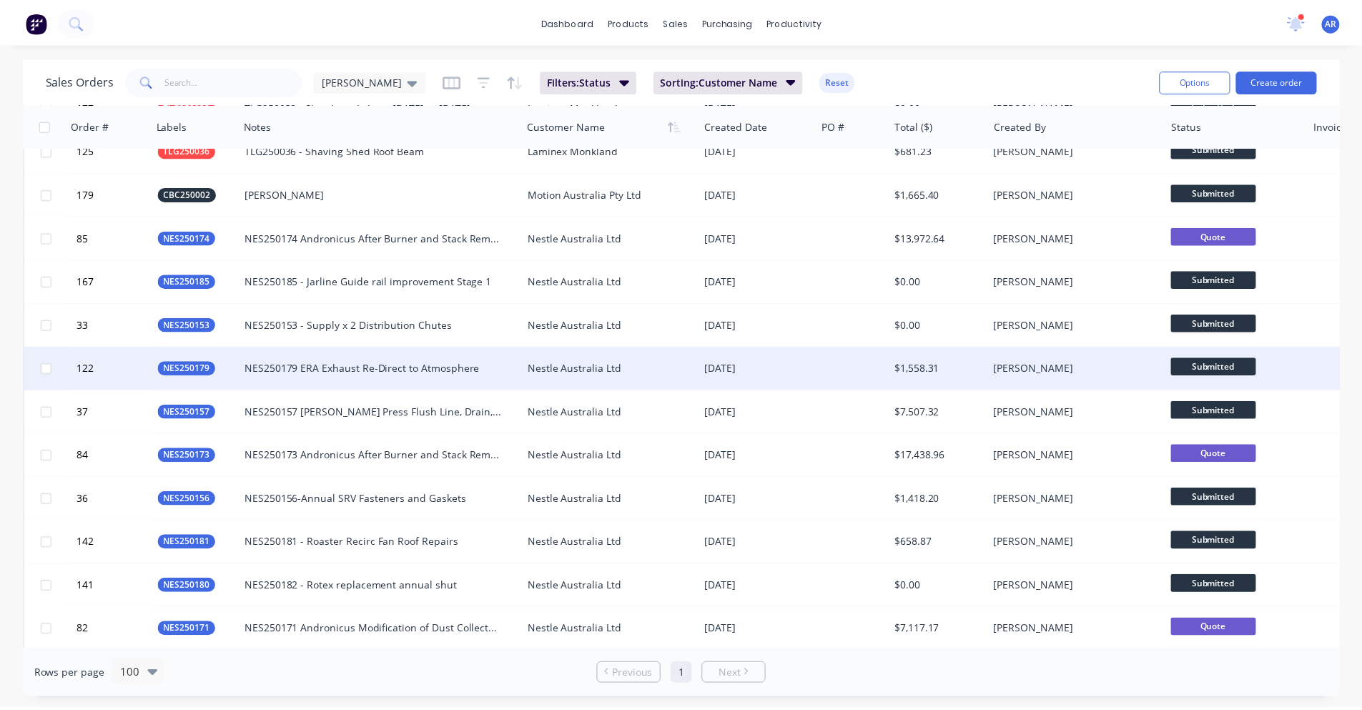
scroll to position [2288, 0]
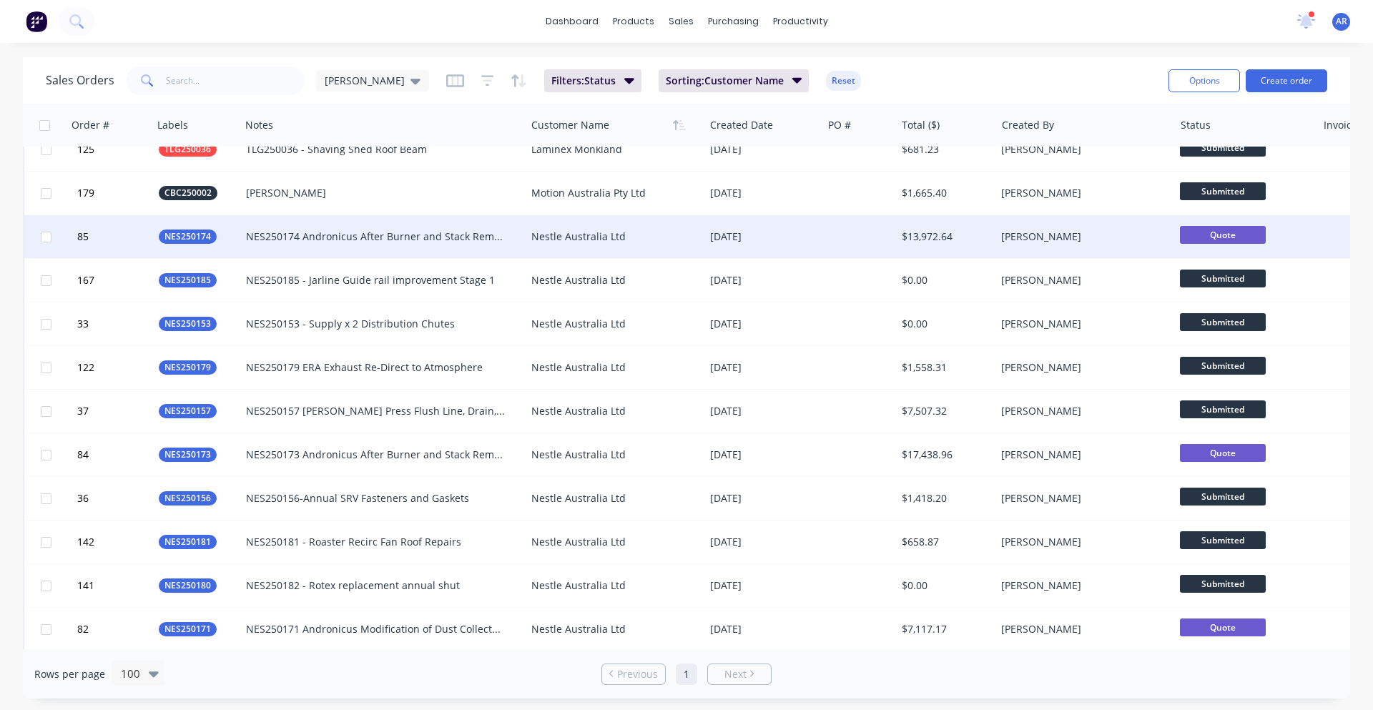
click at [303, 239] on div "NES250174 Andronicus After Burner and Stack Removal Option 2" at bounding box center [376, 236] width 260 height 14
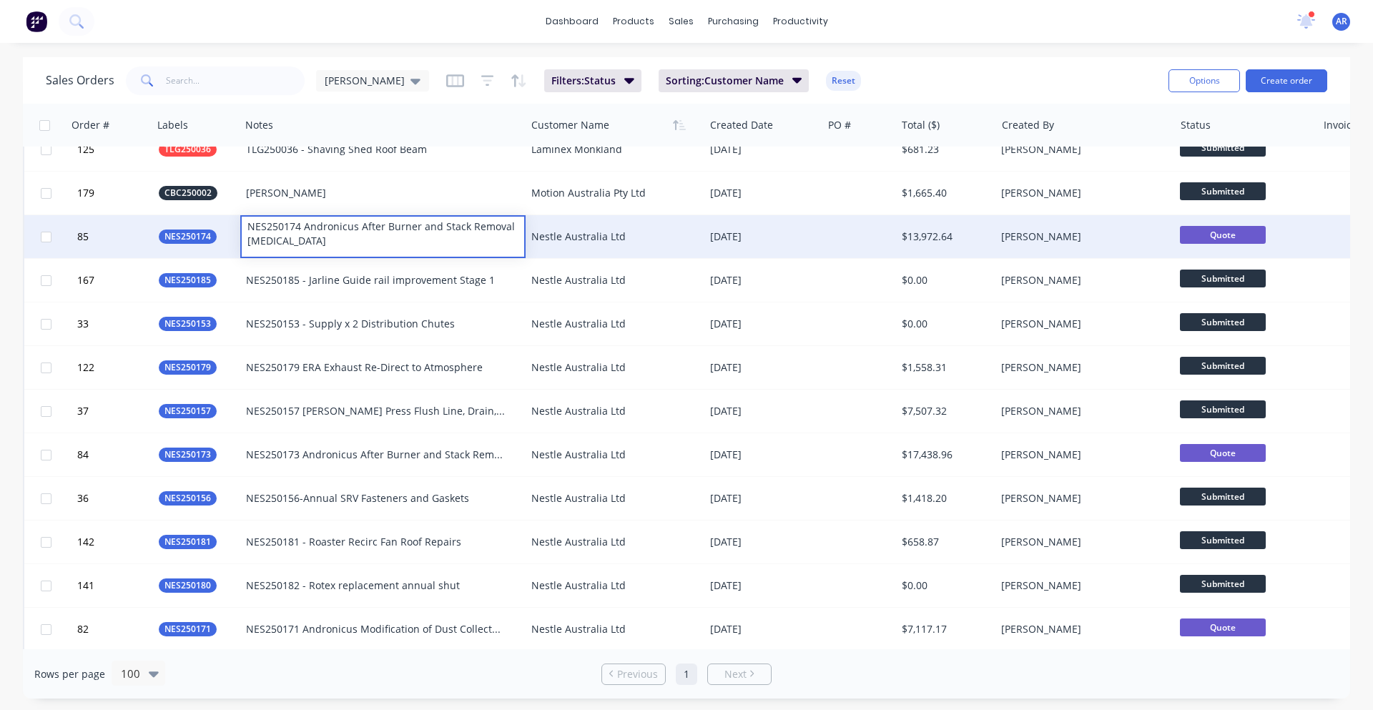
click at [561, 228] on div "Nestle Australia Ltd" at bounding box center [614, 236] width 178 height 43
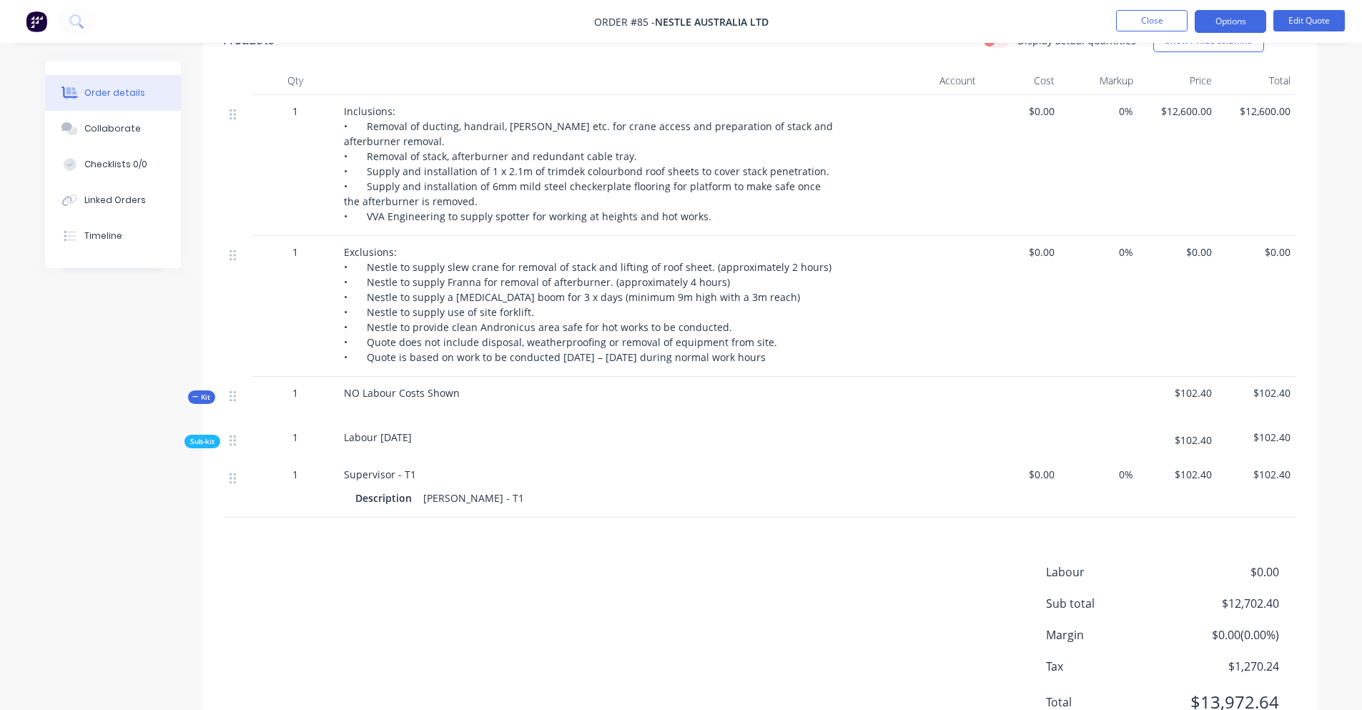
scroll to position [572, 0]
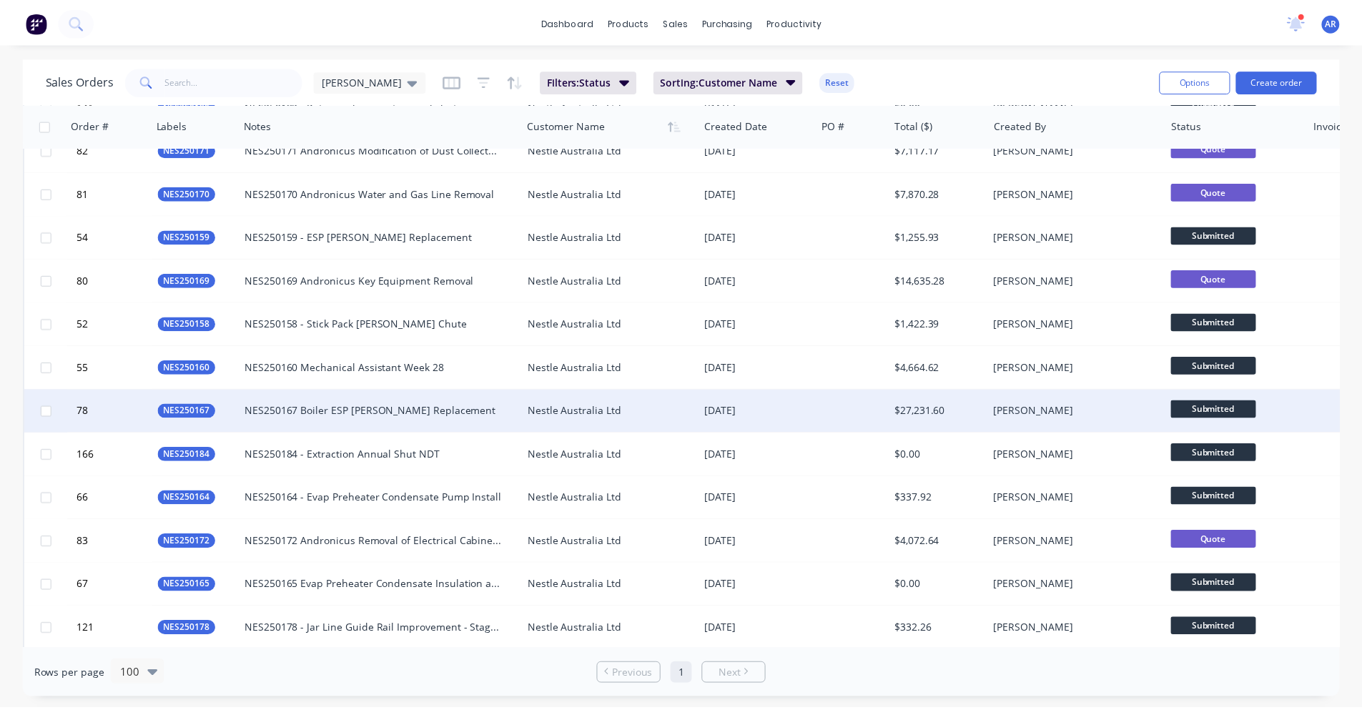
scroll to position [2788, 0]
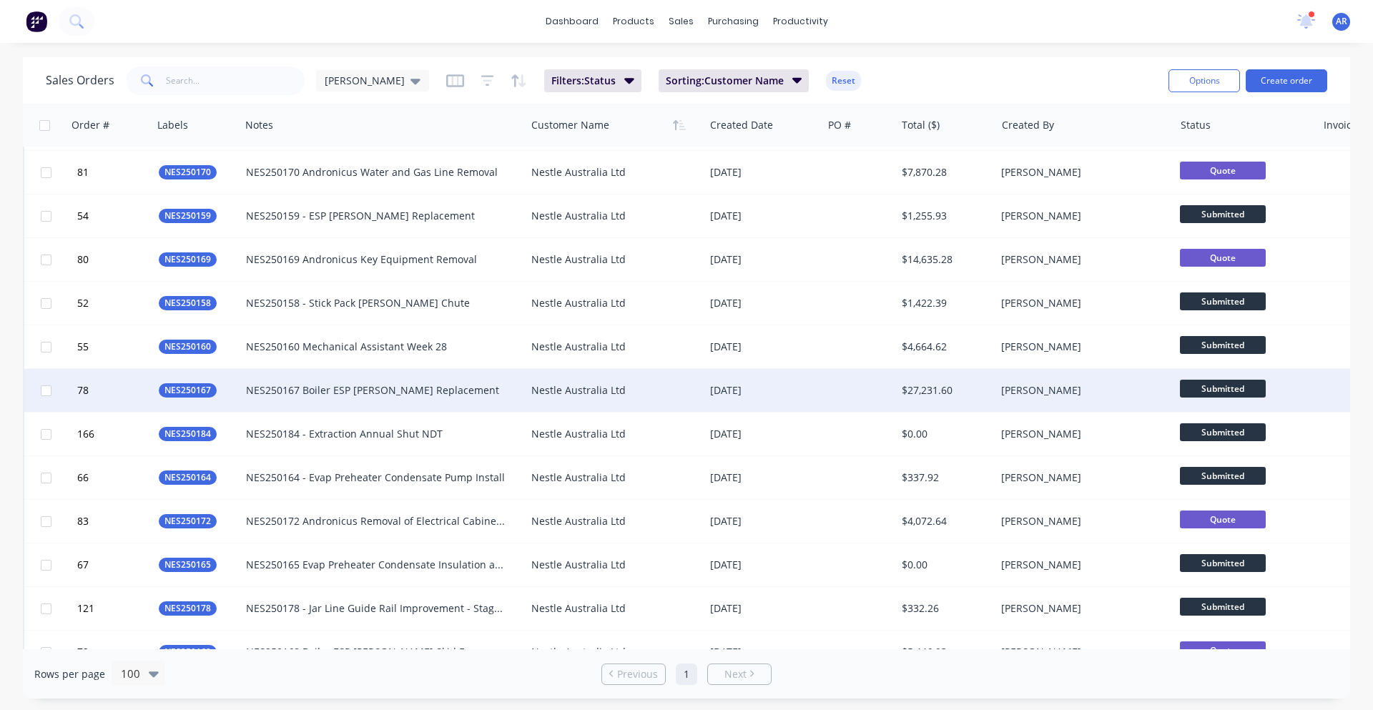
click at [558, 391] on div "Nestle Australia Ltd" at bounding box center [610, 390] width 159 height 14
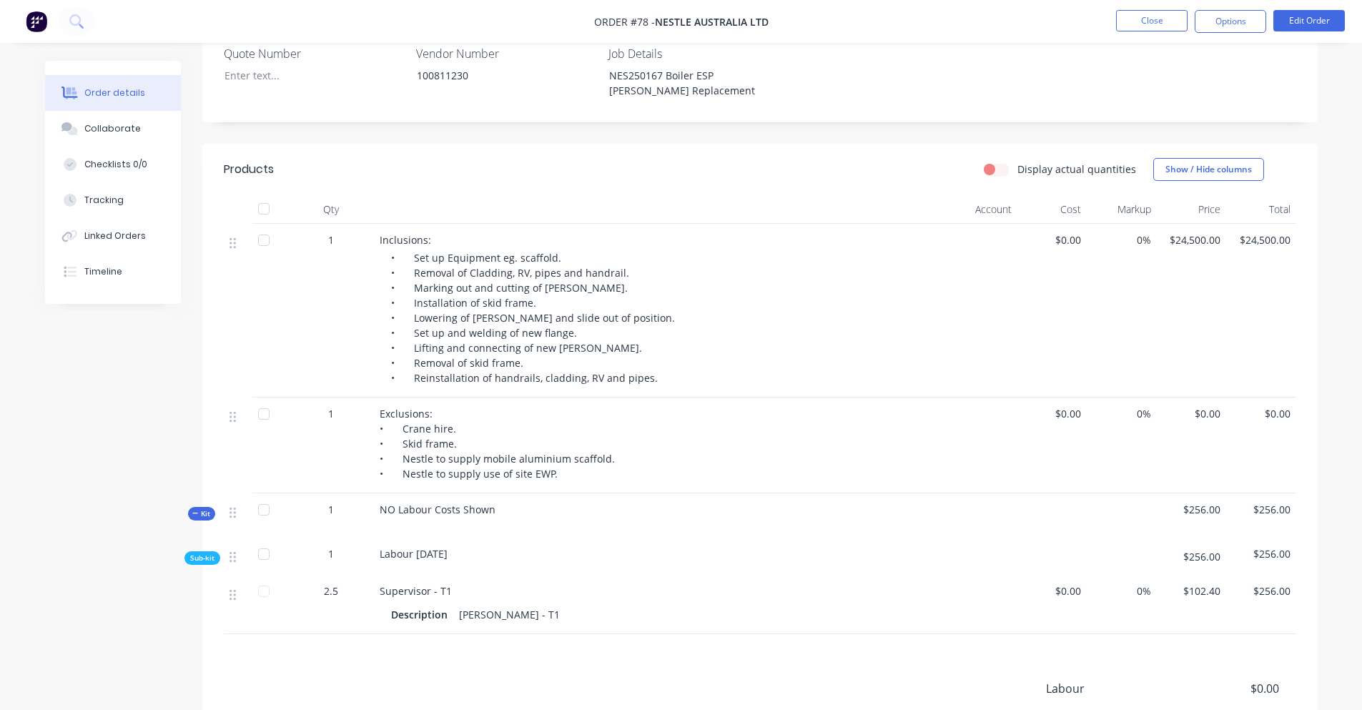
scroll to position [429, 0]
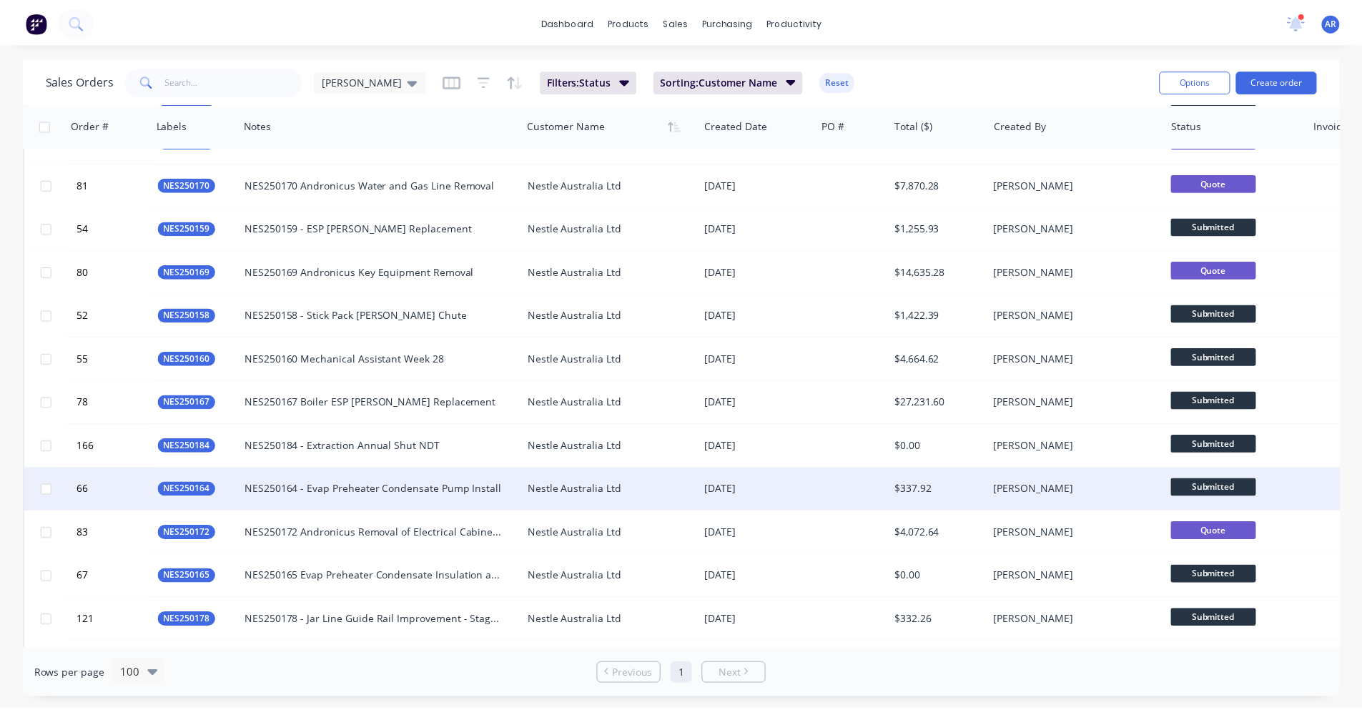
scroll to position [2717, 0]
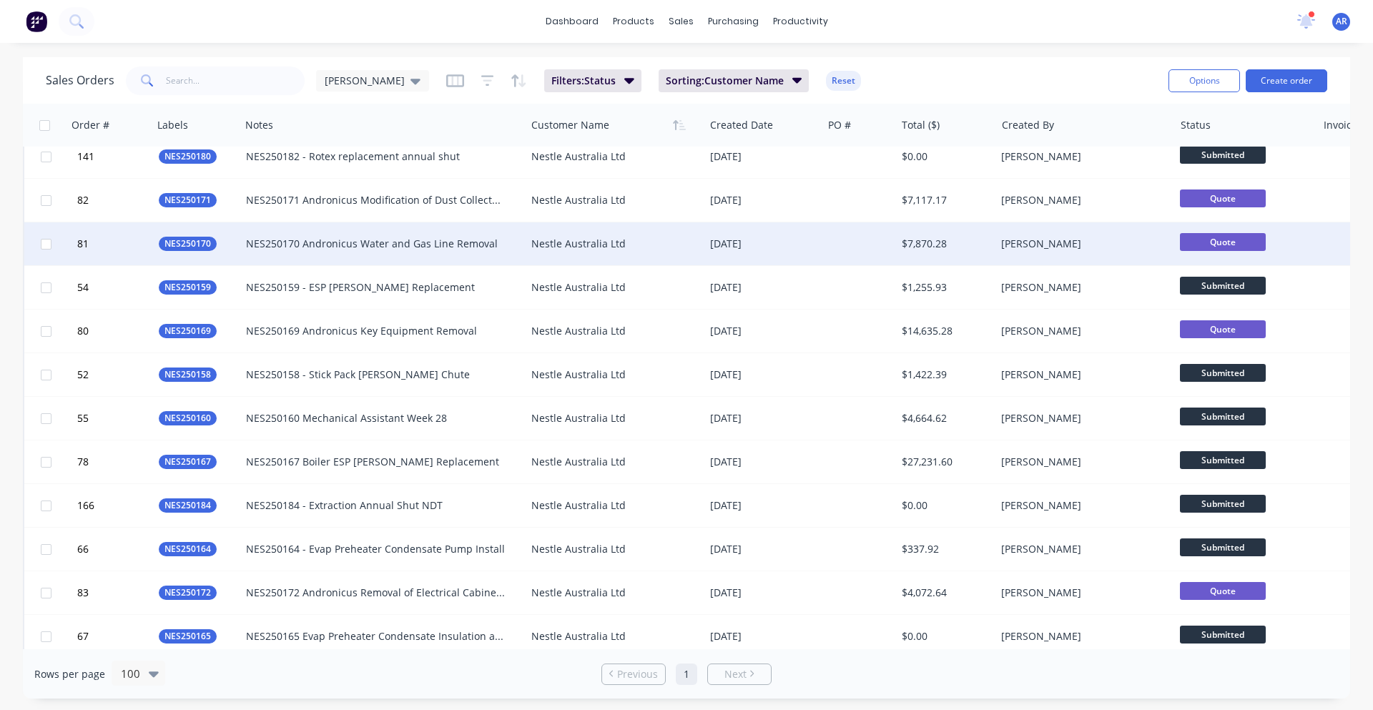
click at [548, 240] on div "Nestle Australia Ltd" at bounding box center [610, 244] width 159 height 14
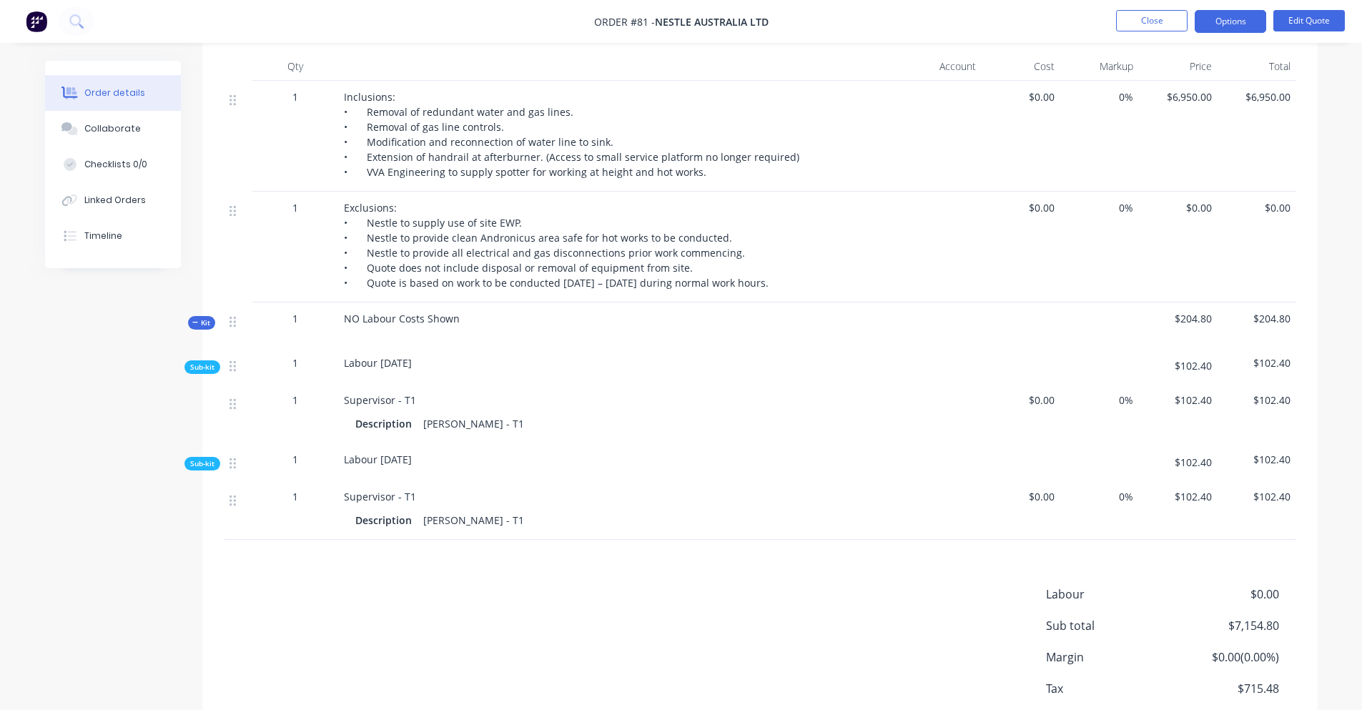
scroll to position [458, 0]
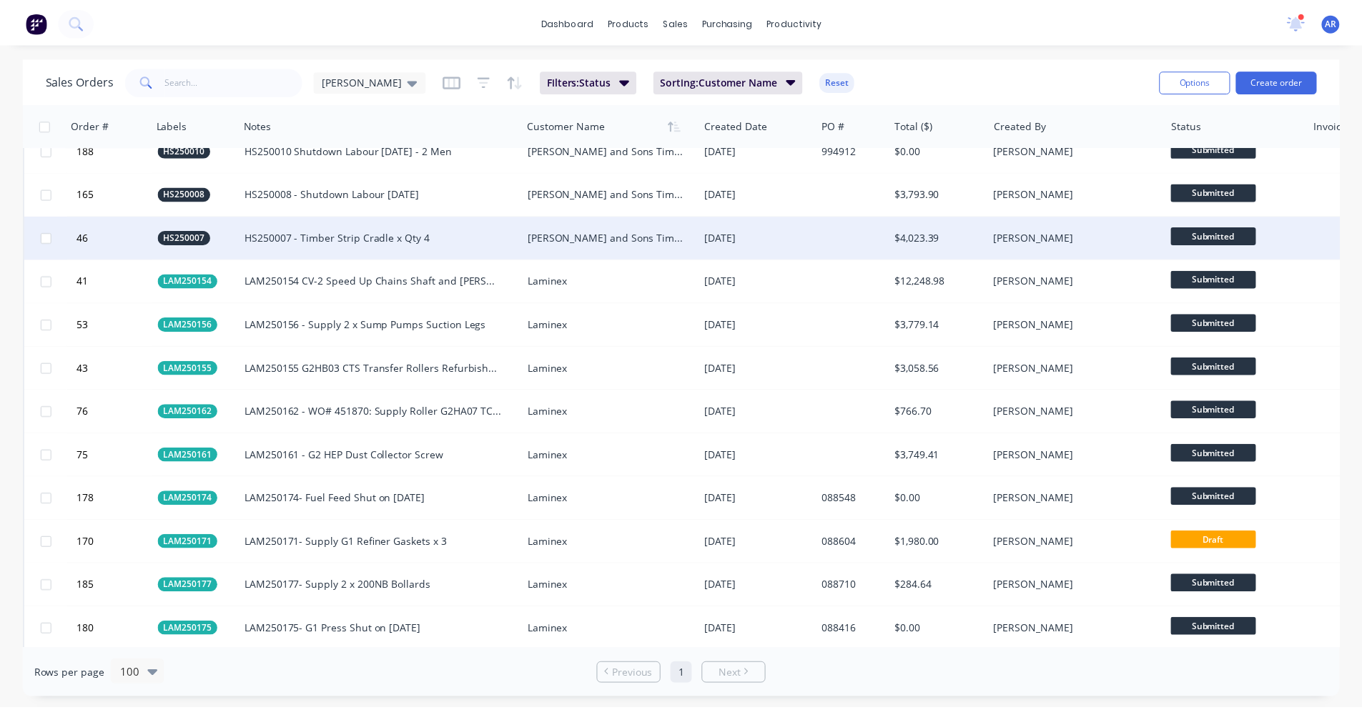
scroll to position [1215, 0]
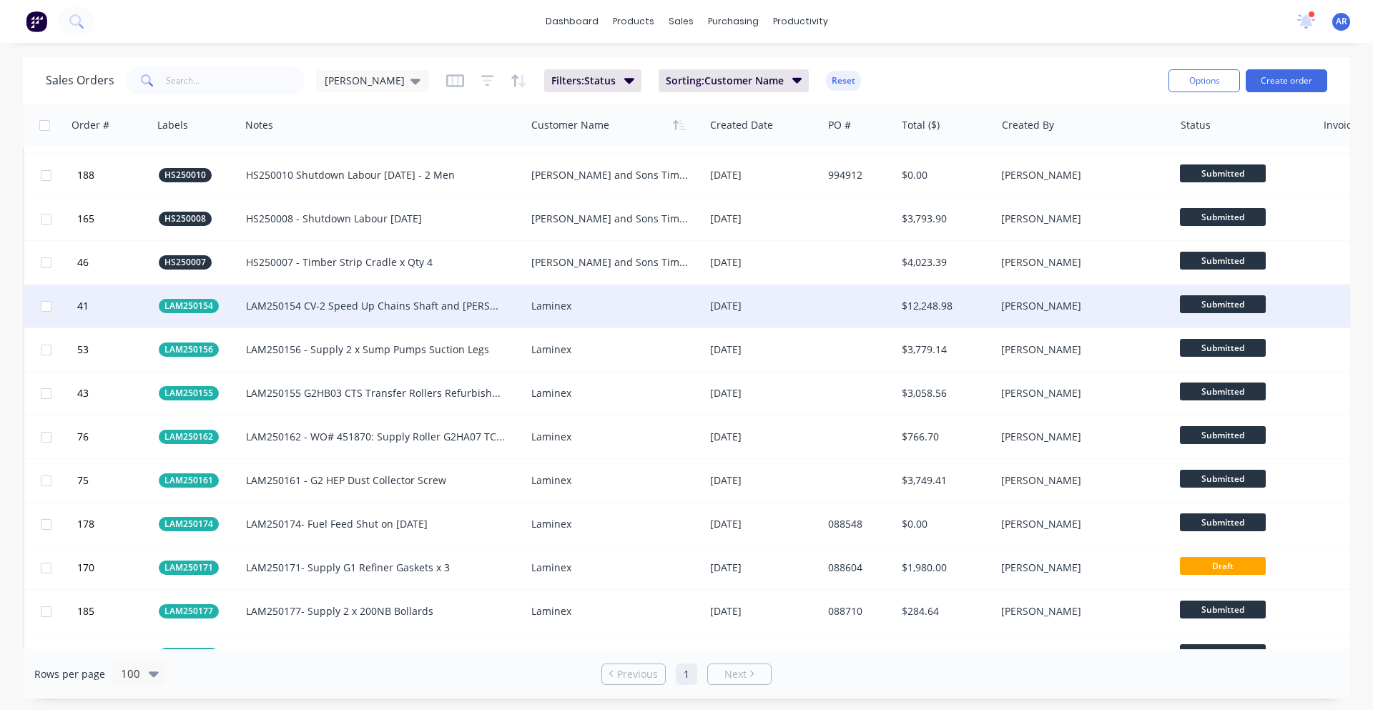
click at [299, 306] on div "LAM250154 CV-2 Speed Up Chains Shaft and Bush" at bounding box center [376, 306] width 260 height 14
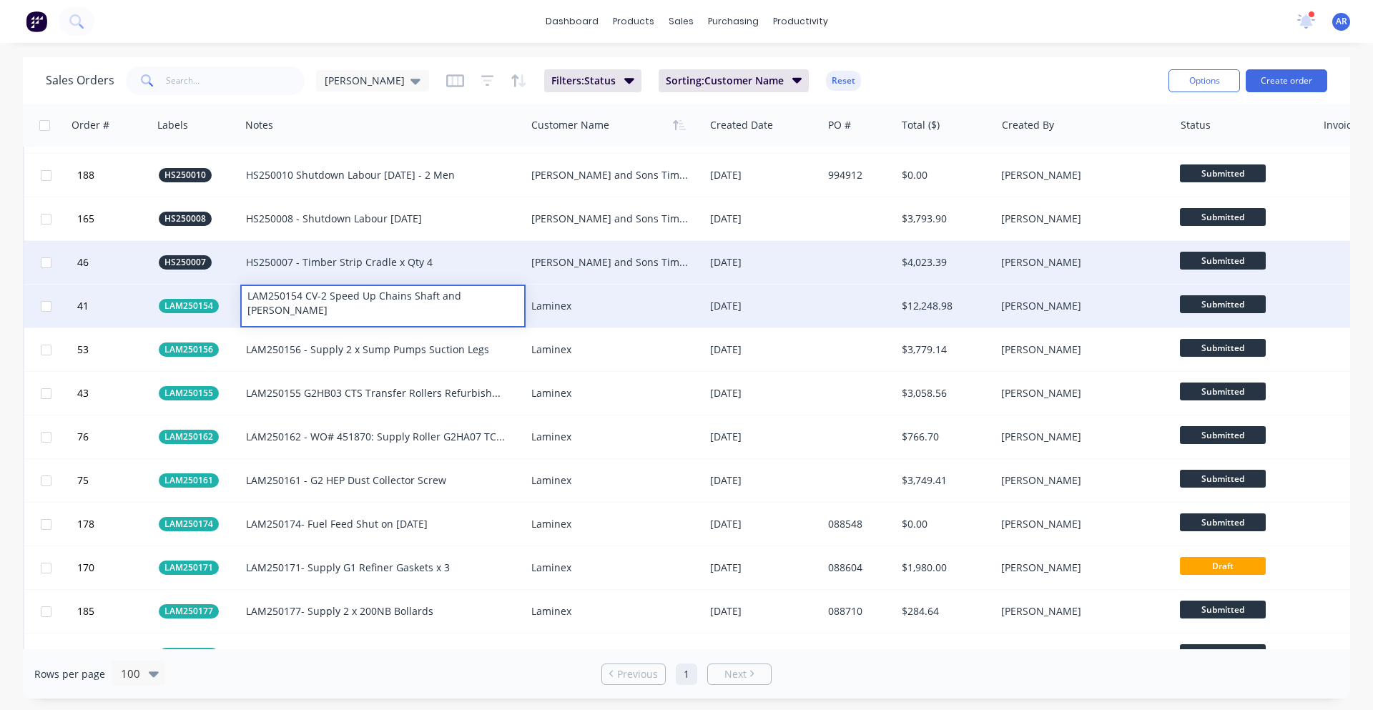
click at [558, 254] on div "Hyne and Sons Timber Pty Ltd" at bounding box center [614, 262] width 178 height 43
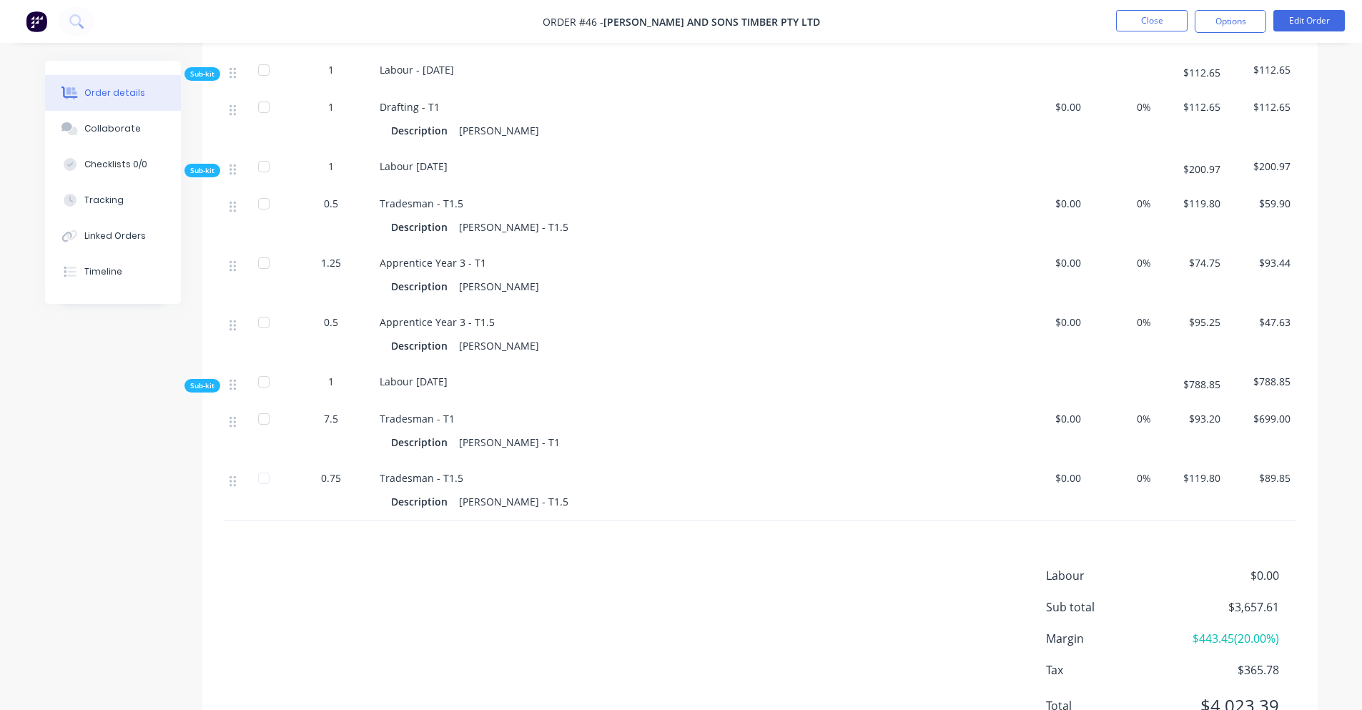
scroll to position [1250, 0]
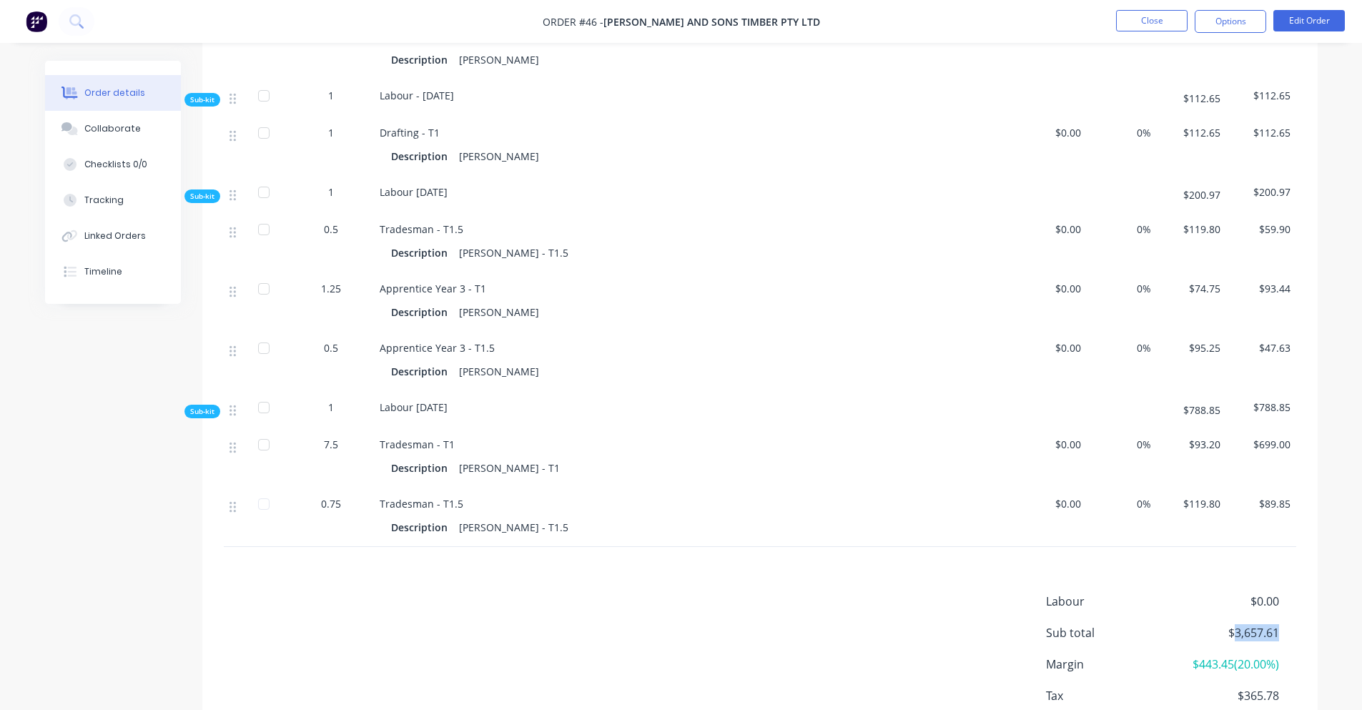
drag, startPoint x: 1233, startPoint y: 609, endPoint x: 1279, endPoint y: 610, distance: 46.5
click at [1279, 624] on div "Sub total $3,657.61" at bounding box center [1171, 632] width 250 height 17
click at [708, 598] on div "Labour $0.00 Sub total $3,657.61 Margin $443.45 ( 20.00 %) Tax $365.78 Total $4…" at bounding box center [760, 676] width 1072 height 166
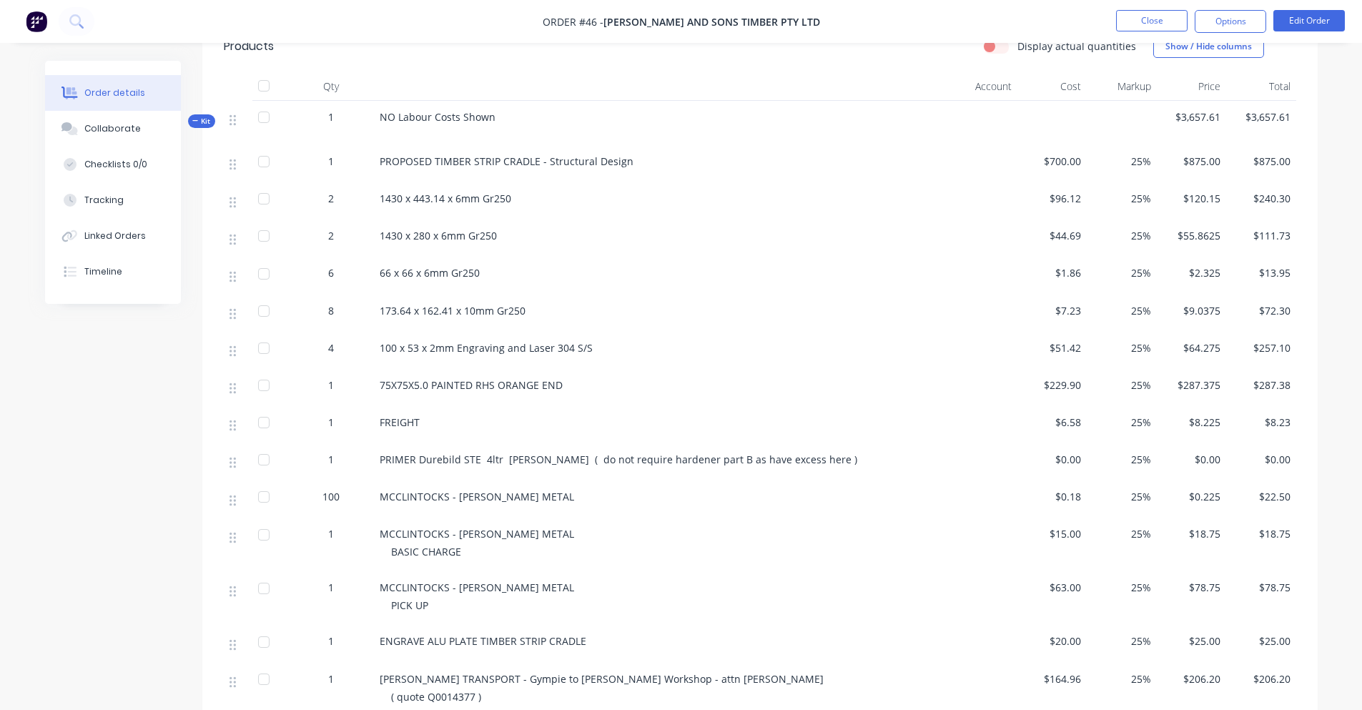
scroll to position [535, 0]
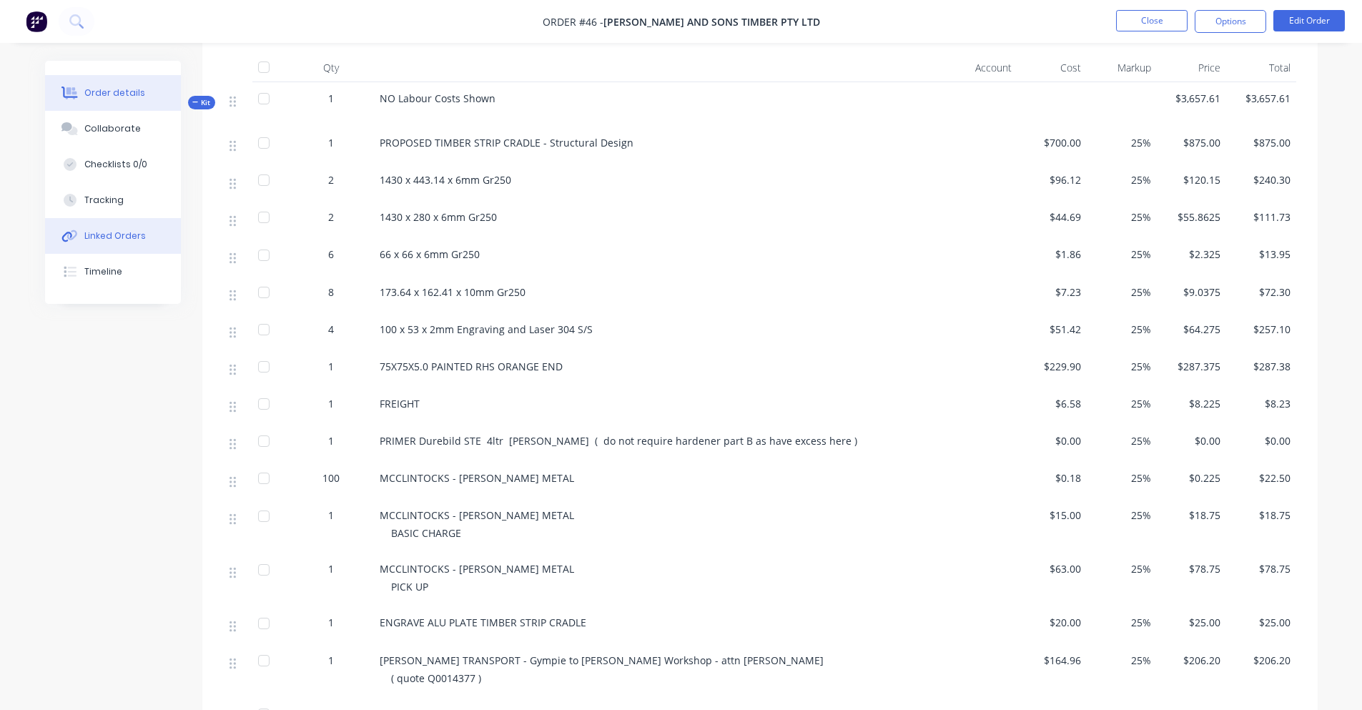
click at [122, 245] on button "Linked Orders" at bounding box center [113, 236] width 136 height 36
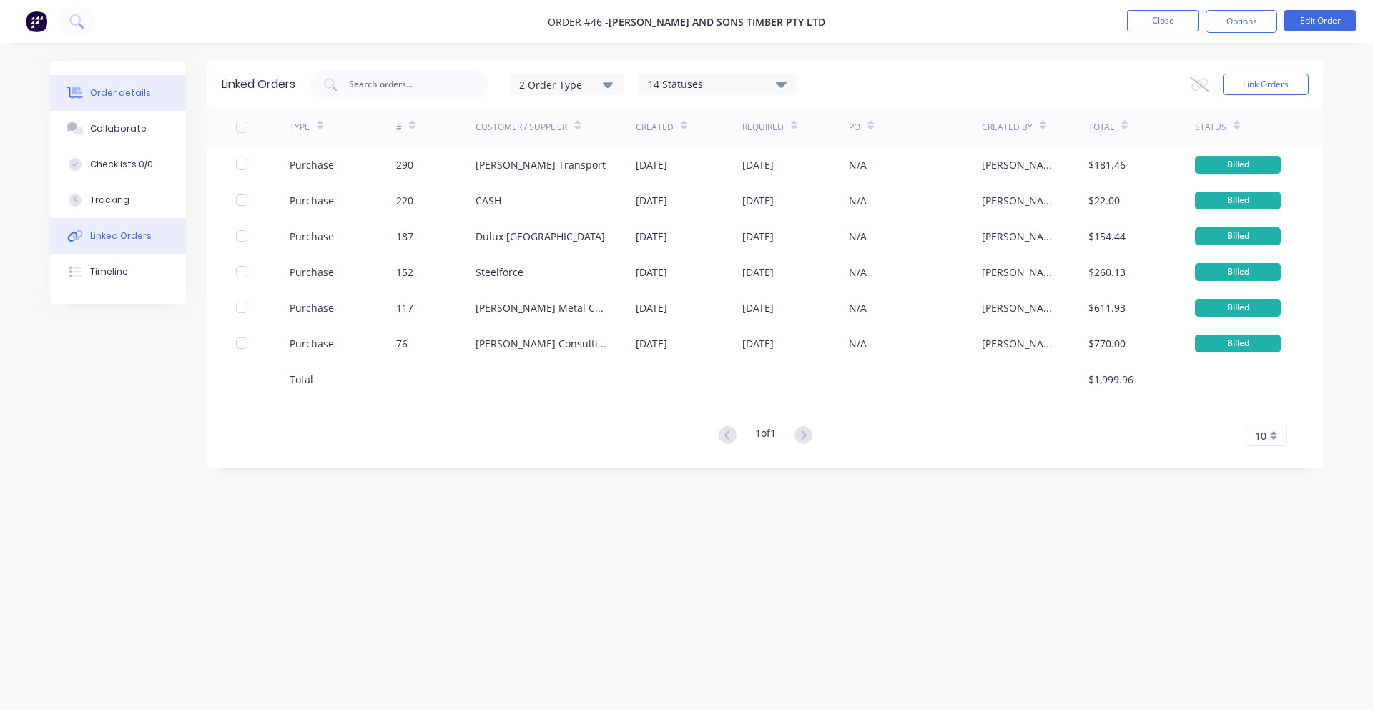
click at [111, 107] on button "Order details" at bounding box center [118, 93] width 136 height 36
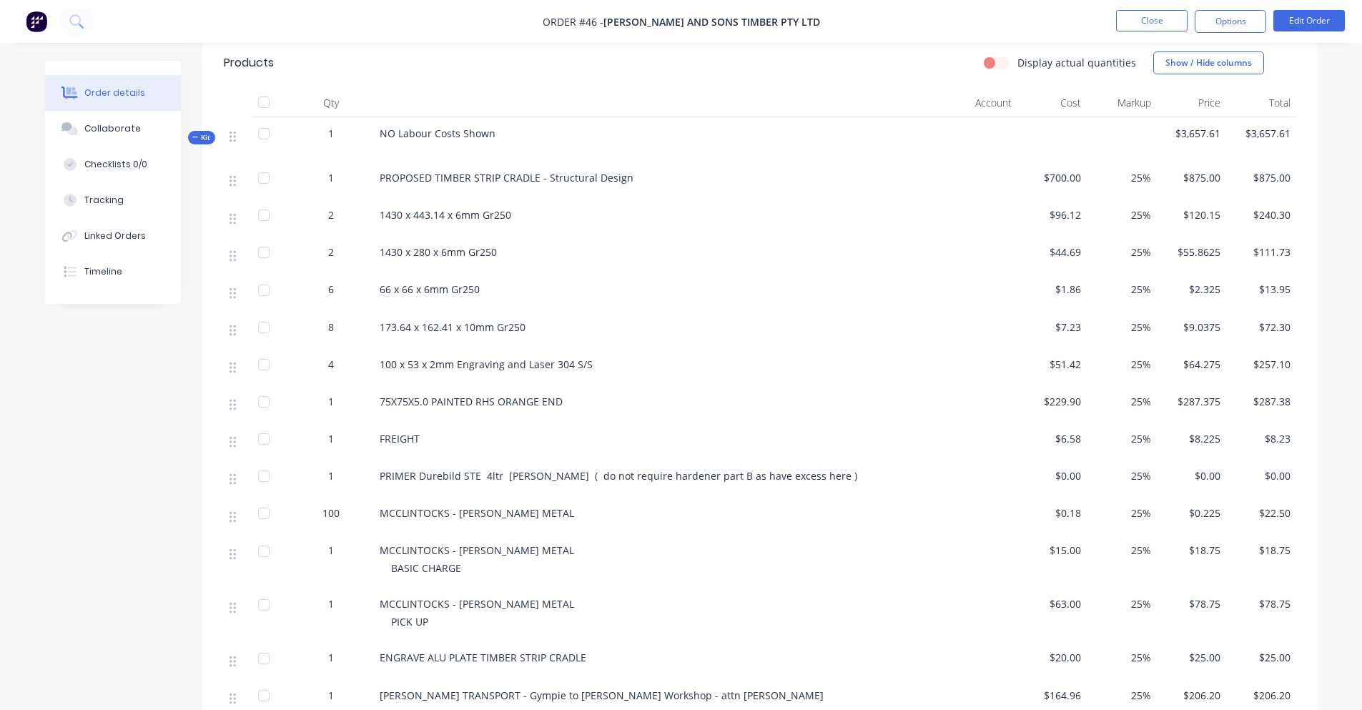
scroll to position [572, 0]
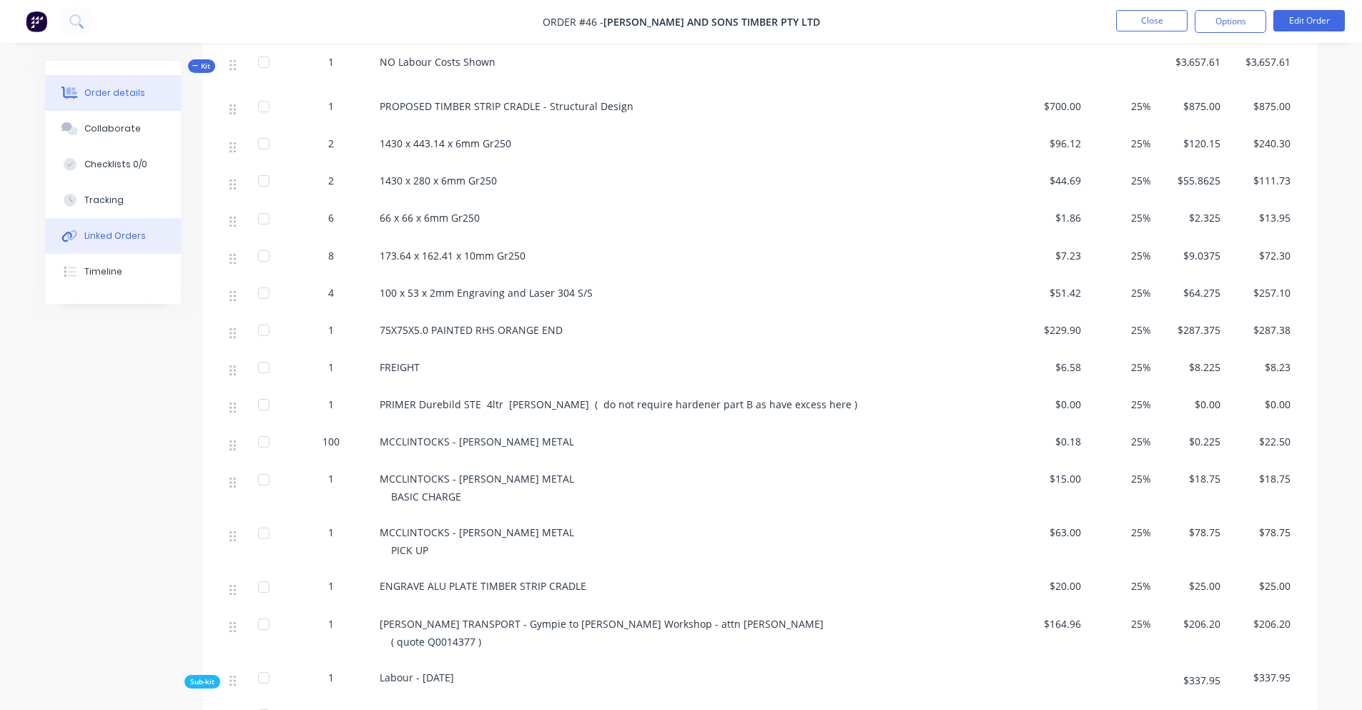
click at [132, 242] on div "Linked Orders" at bounding box center [114, 235] width 61 height 13
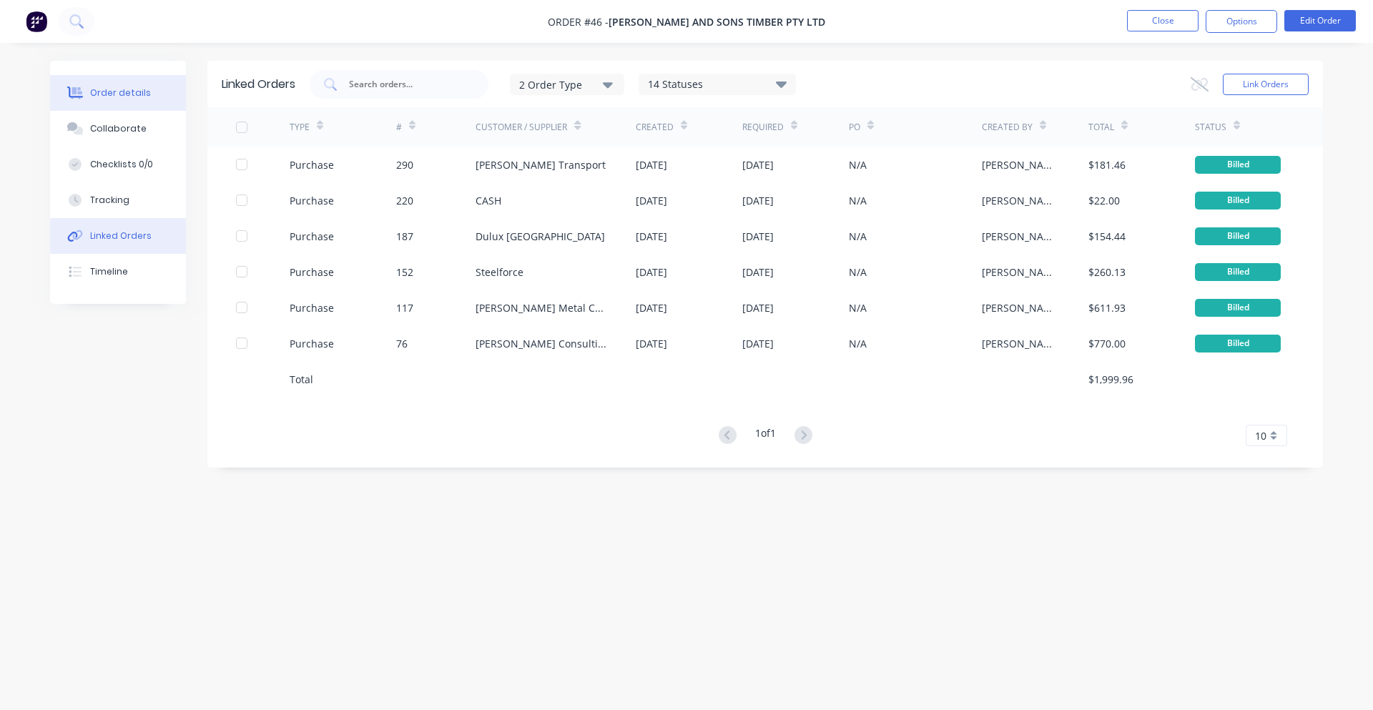
click at [127, 94] on div "Order details" at bounding box center [120, 93] width 61 height 13
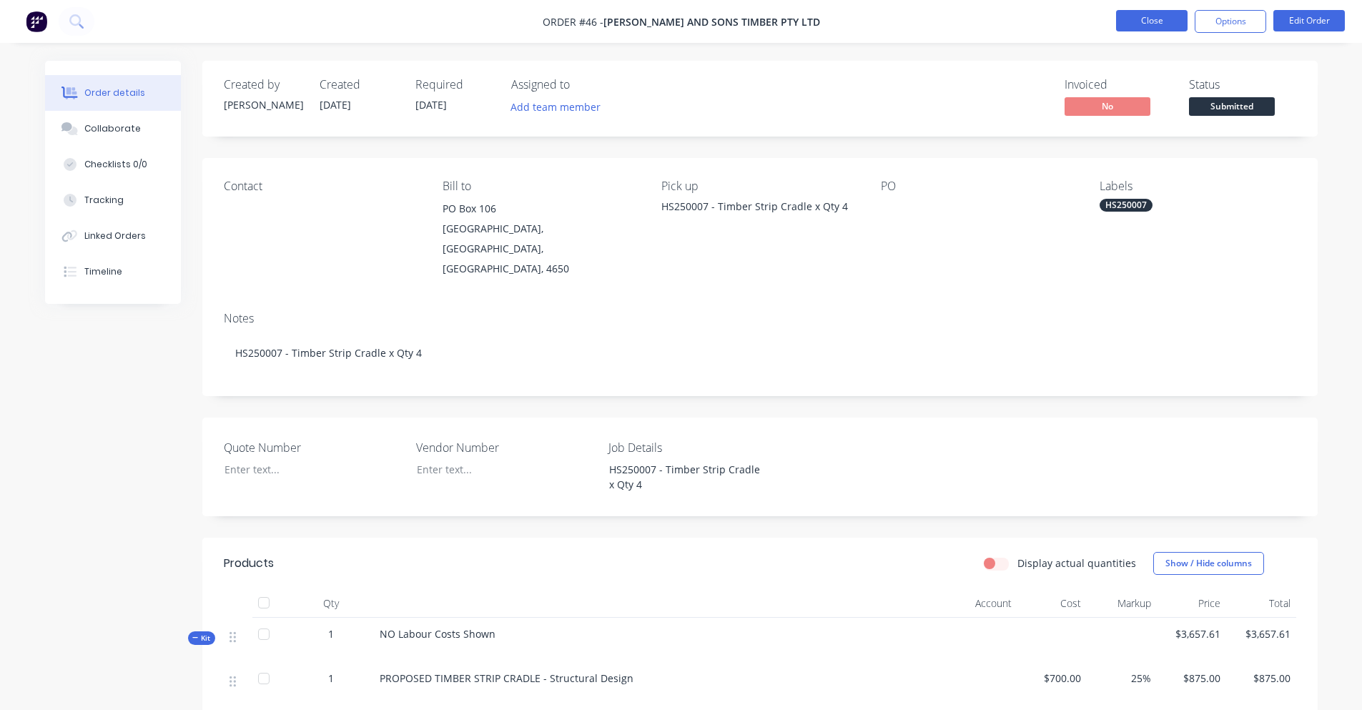
click at [1171, 24] on button "Close" at bounding box center [1151, 20] width 71 height 21
